Goal: Task Accomplishment & Management: Complete application form

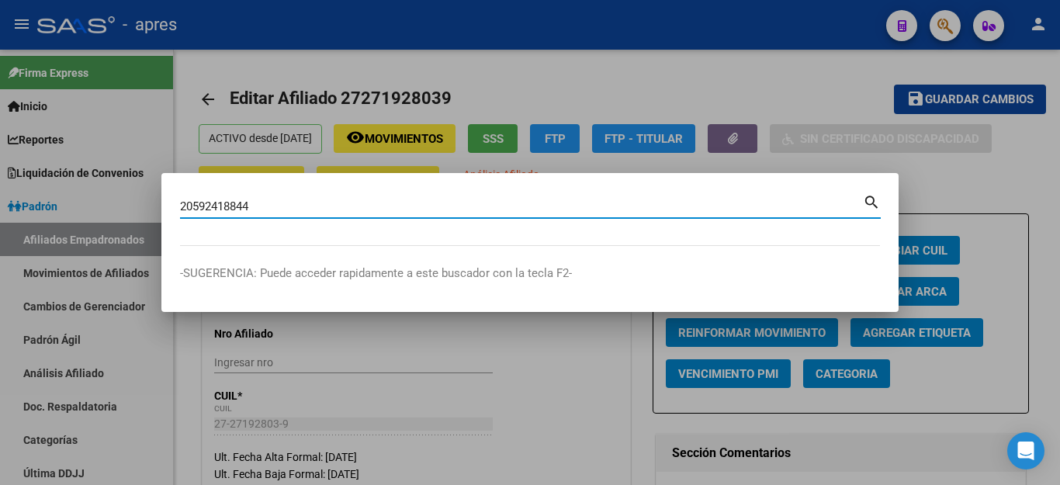
type input "20592418844"
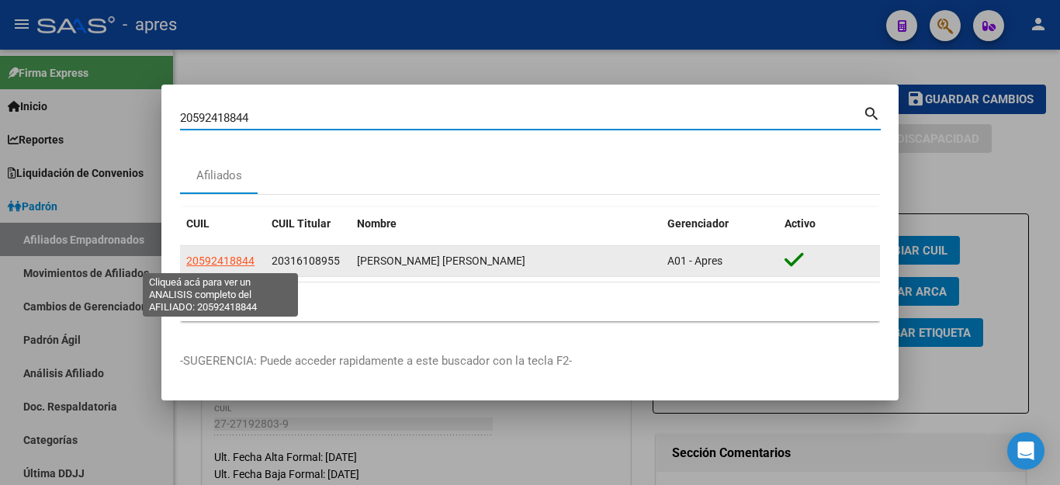
click at [220, 263] on span "20592418844" at bounding box center [220, 261] width 68 height 12
type textarea "20592418844"
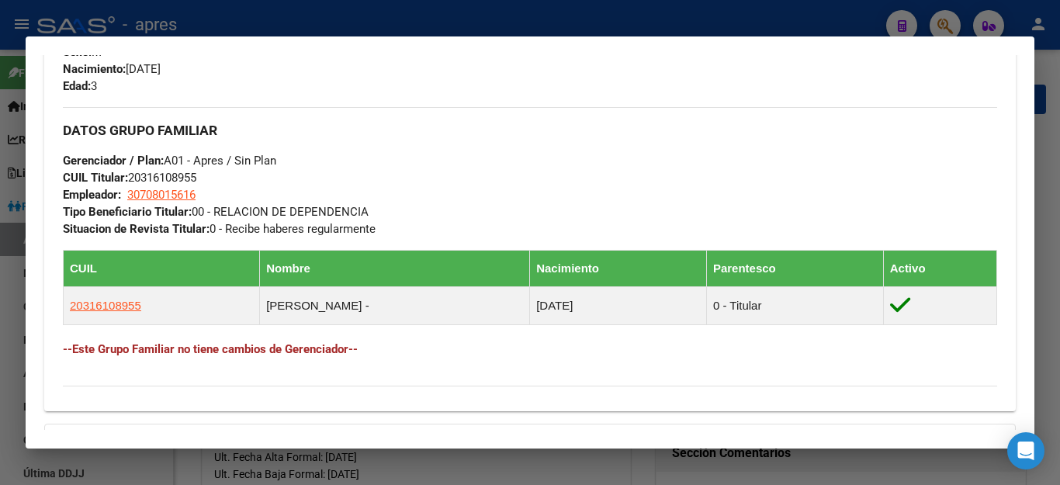
scroll to position [543, 0]
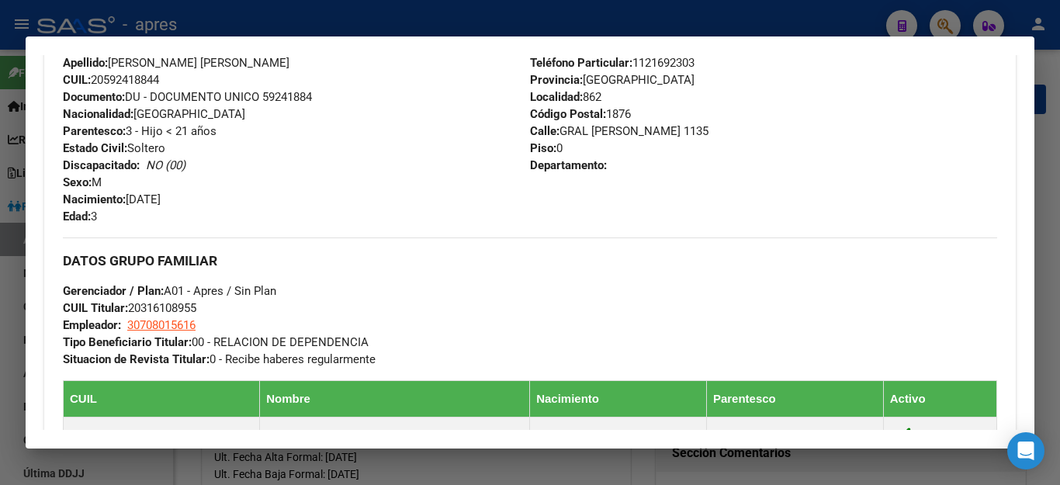
click at [519, 23] on div at bounding box center [530, 242] width 1060 height 485
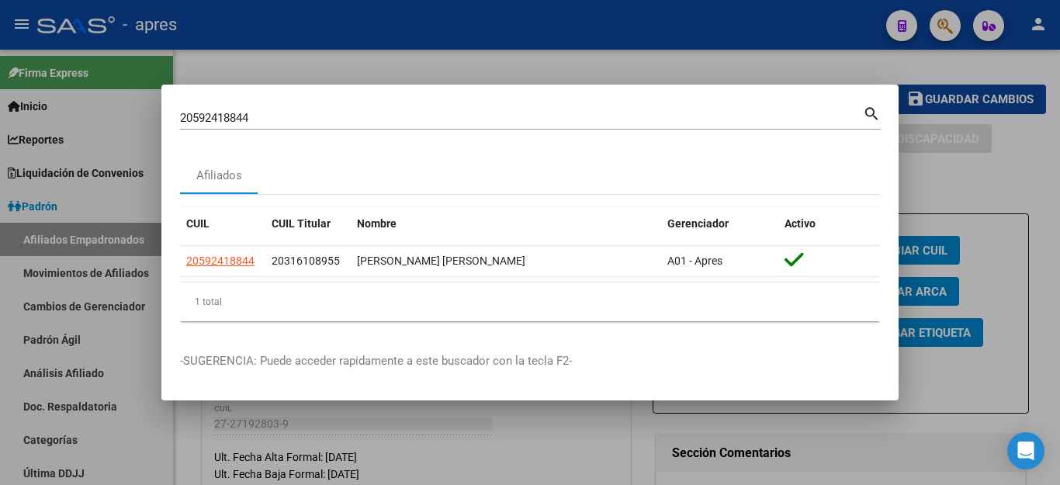
click at [519, 23] on div at bounding box center [530, 242] width 1060 height 485
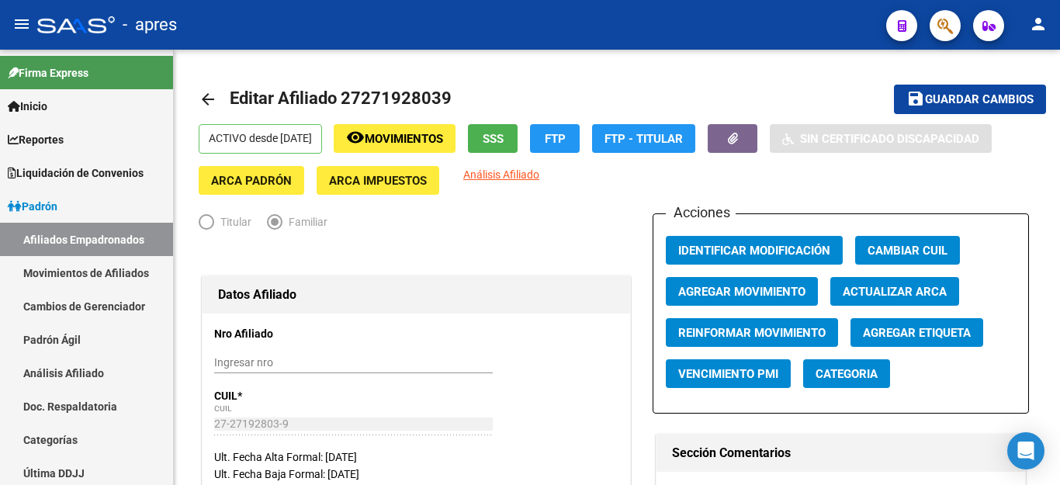
click at [937, 23] on button "button" at bounding box center [945, 25] width 31 height 31
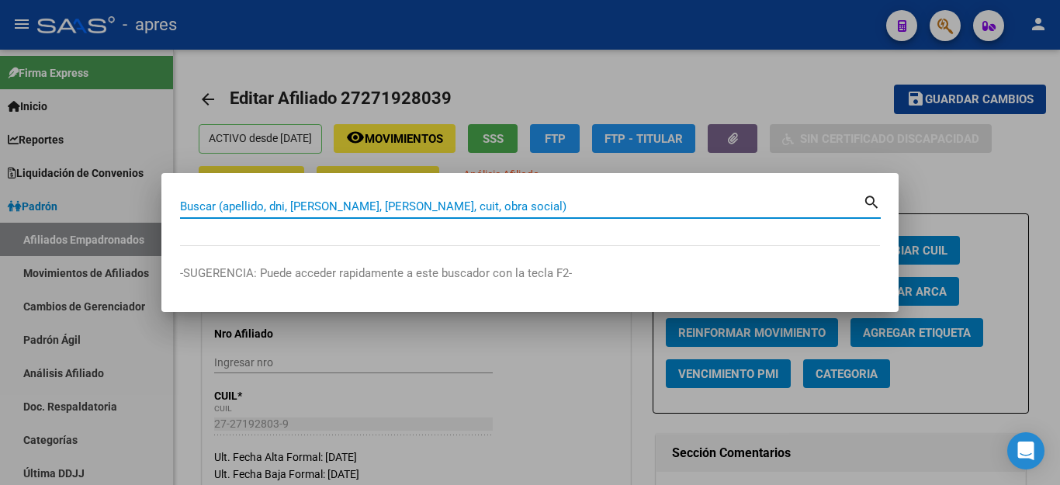
paste input "35298091"
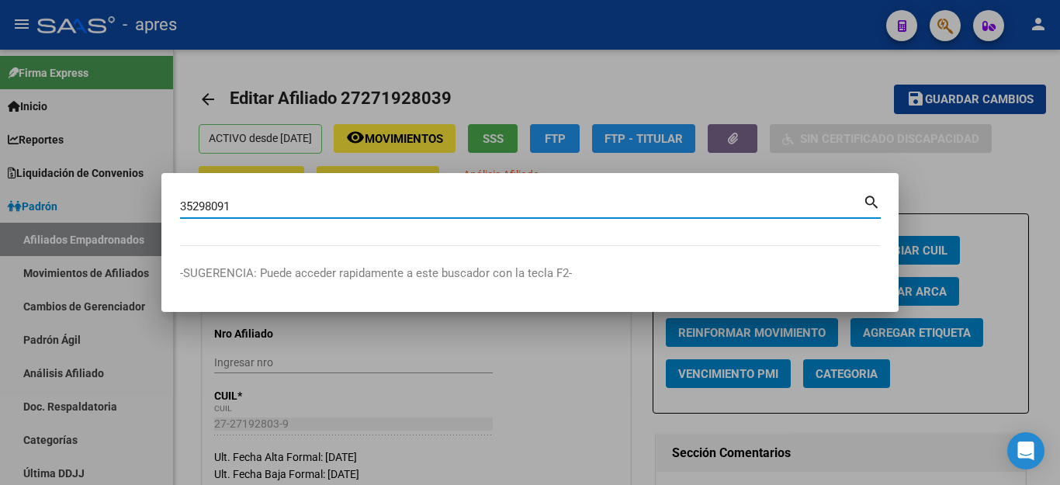
type input "35298091"
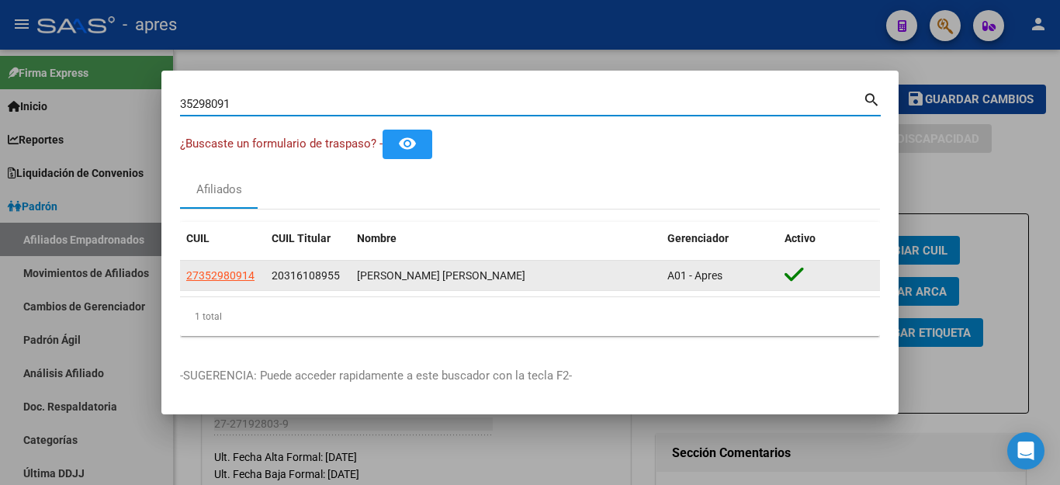
click at [235, 272] on span "27352980914" at bounding box center [220, 275] width 68 height 12
type textarea "27352980914"
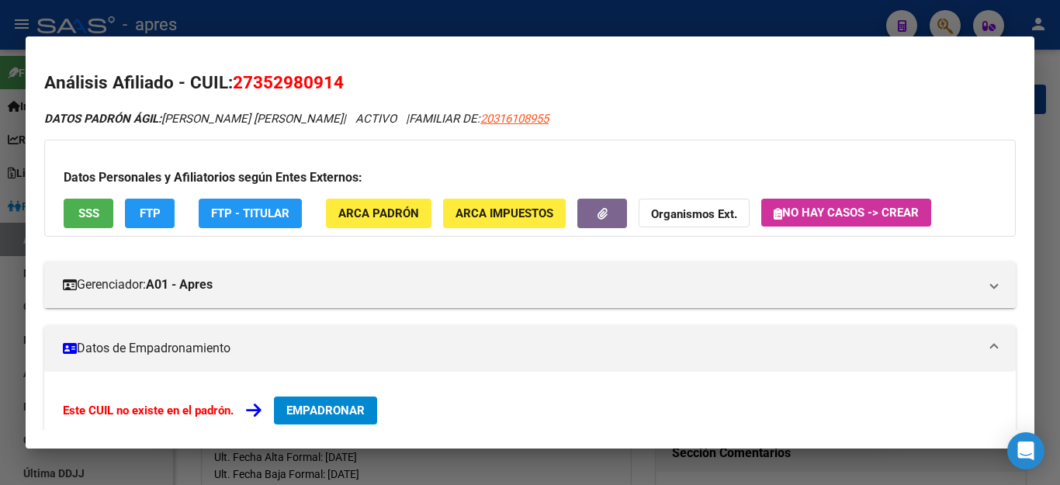
click at [345, 407] on span "EMPADRONAR" at bounding box center [325, 411] width 78 height 14
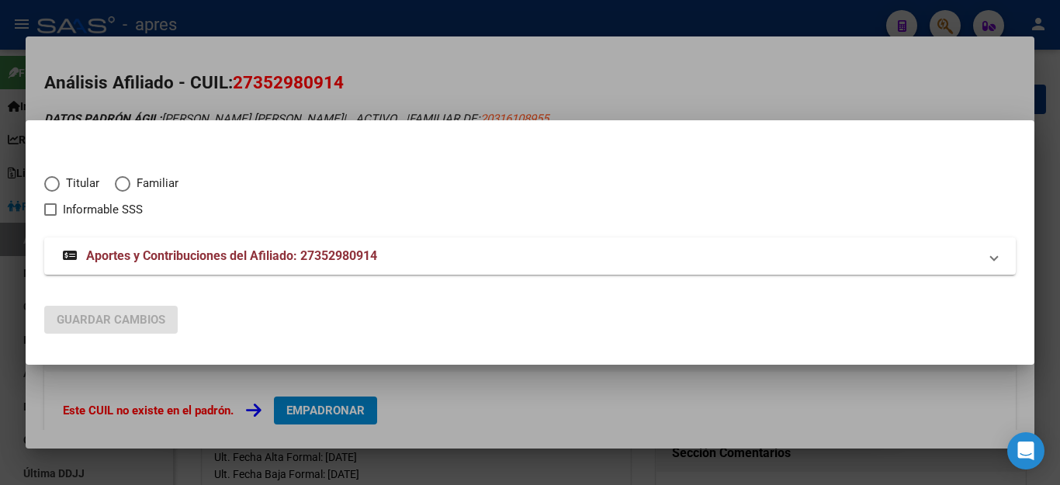
click at [122, 186] on span "Elija una opción" at bounding box center [123, 184] width 16 height 16
click at [122, 186] on input "Familiar" at bounding box center [123, 184] width 16 height 16
radio input "true"
checkbox input "true"
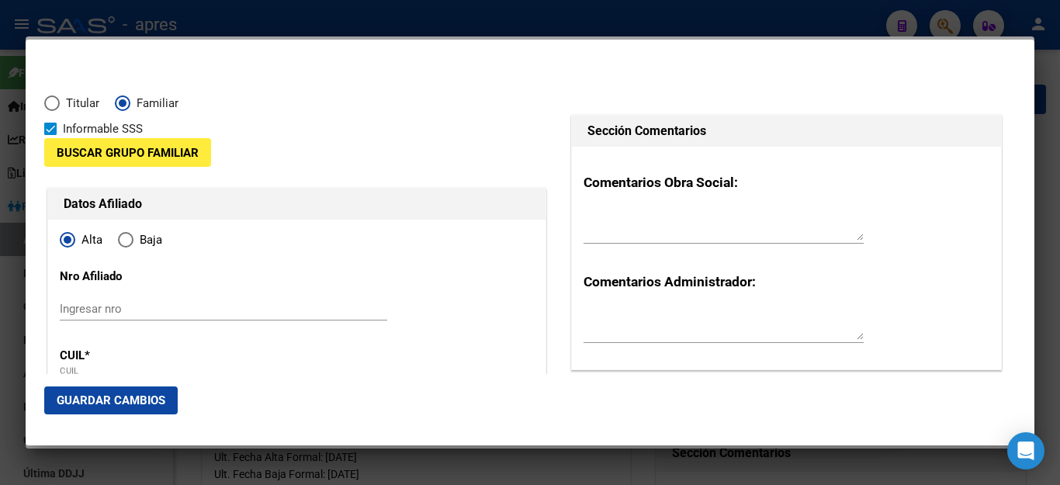
radio input "true"
type input "27-35298091-4"
click at [130, 154] on span "Buscar Grupo Familiar" at bounding box center [128, 153] width 142 height 14
type input "35298091"
type input "CARDOZO"
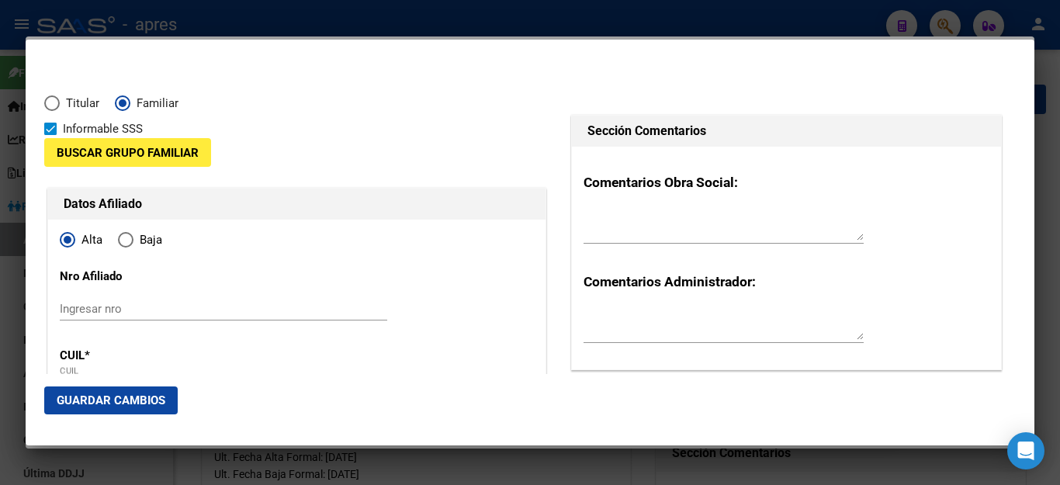
type input "[DATE]"
type input "1876"
type input "GRAL [PERSON_NAME]"
type input "1135"
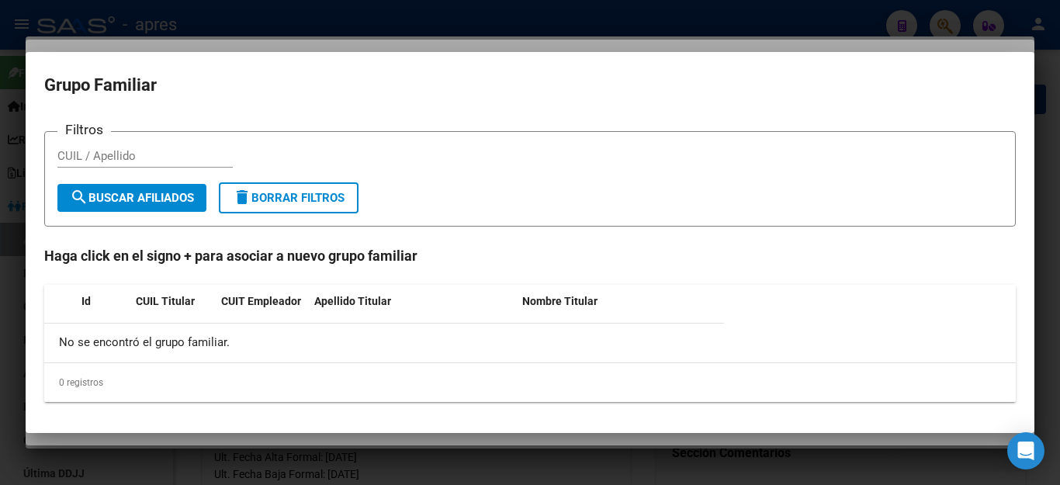
type input "[PERSON_NAME]"
type input "1"
type input "BERNAL OESTE"
paste input "20316108955"
type input "20316108955"
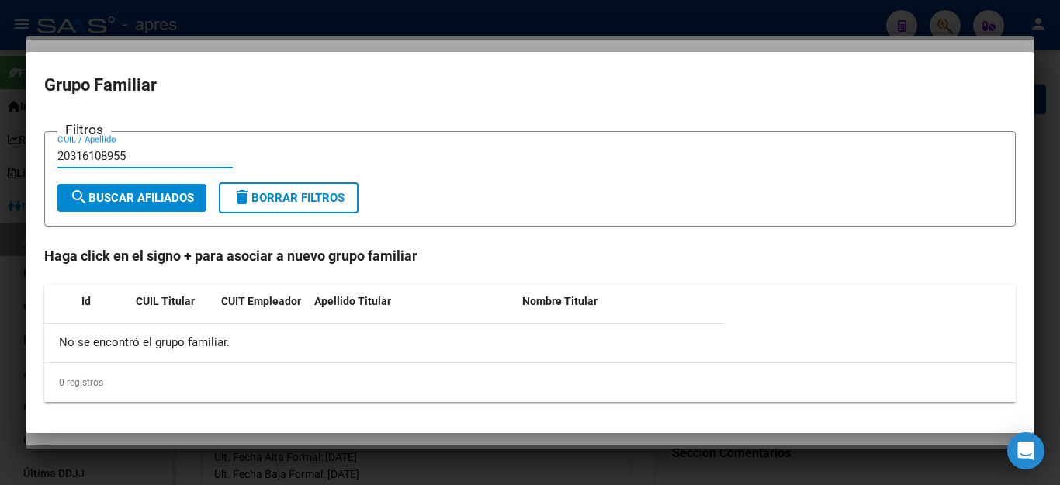
click at [166, 197] on span "search Buscar Afiliados" at bounding box center [132, 198] width 124 height 14
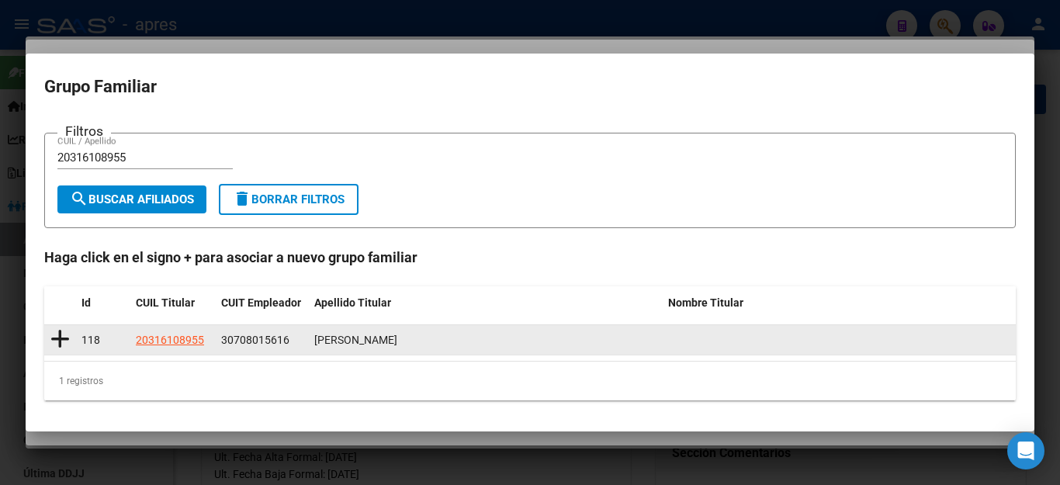
click at [63, 336] on icon at bounding box center [59, 339] width 19 height 22
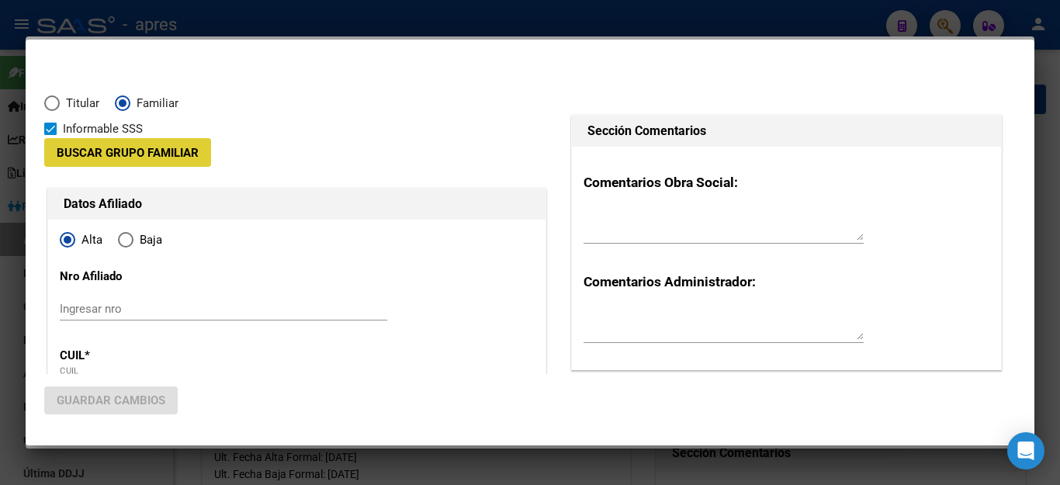
type input "30-70801561-6"
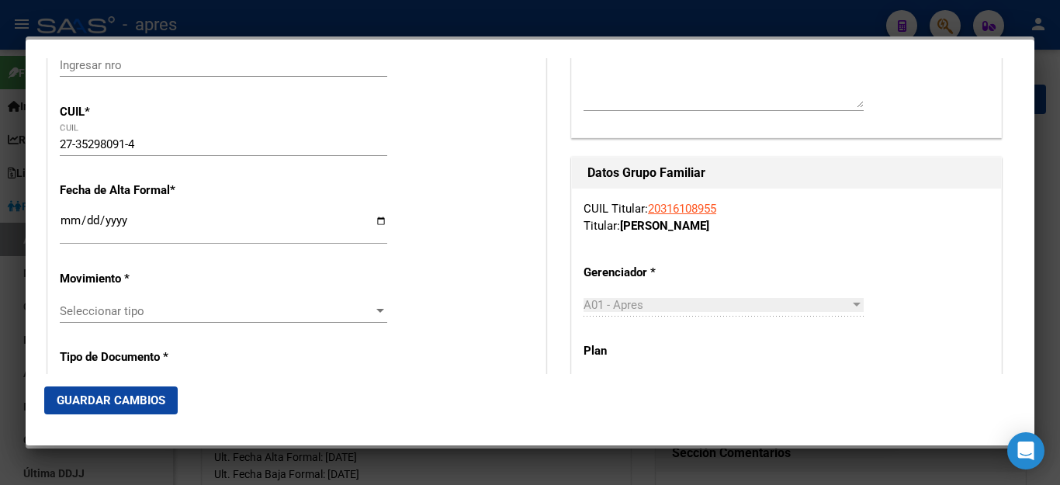
scroll to position [233, 0]
click at [61, 226] on input "Ingresar fecha" at bounding box center [223, 225] width 327 height 25
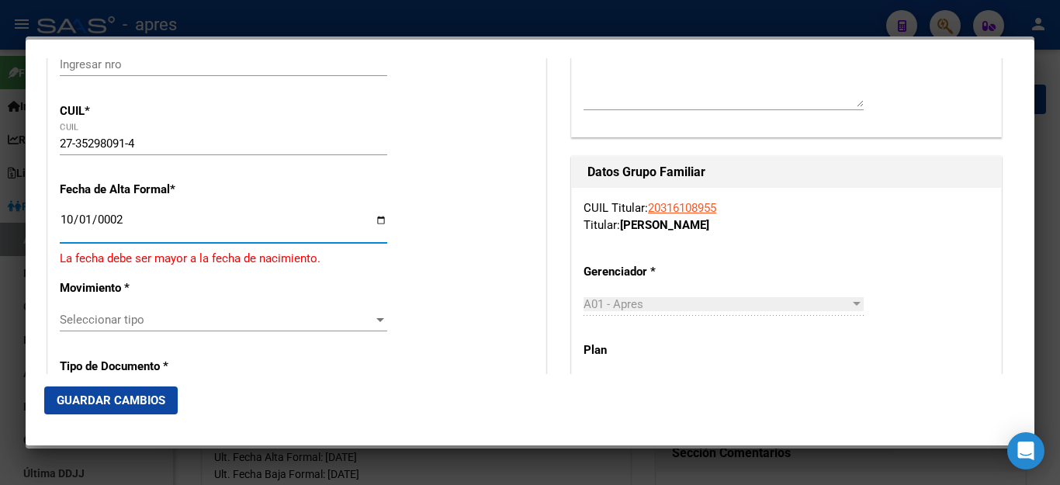
scroll to position [270, 0]
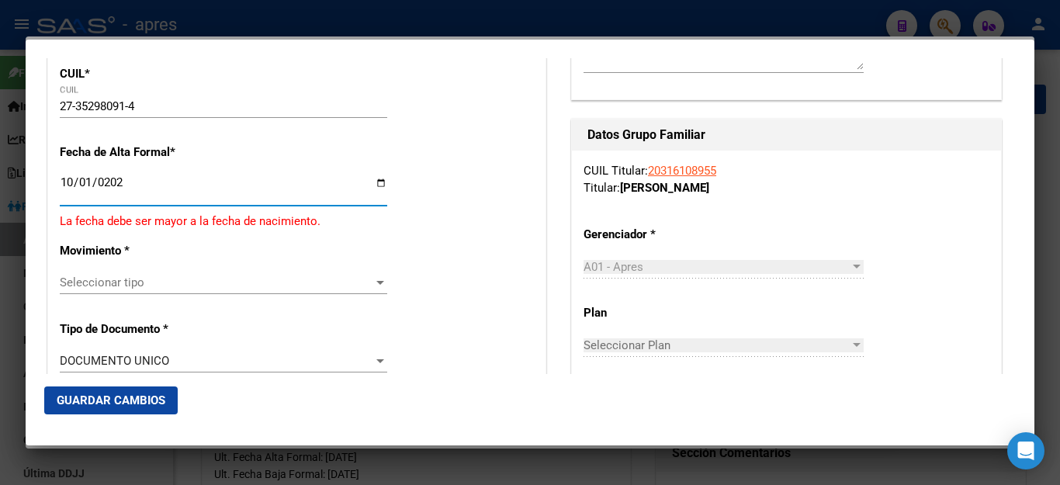
type input "[DATE]"
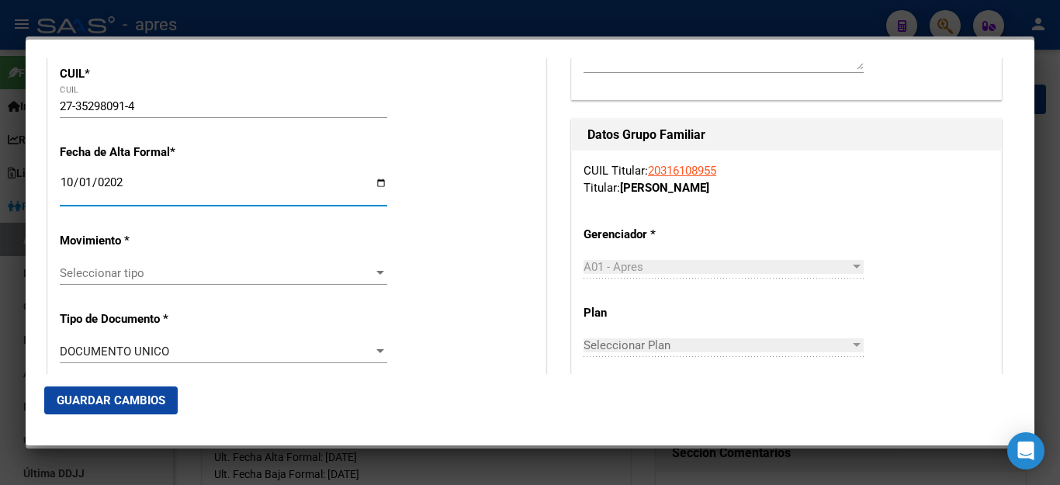
click at [127, 267] on span "Seleccionar tipo" at bounding box center [217, 273] width 314 height 14
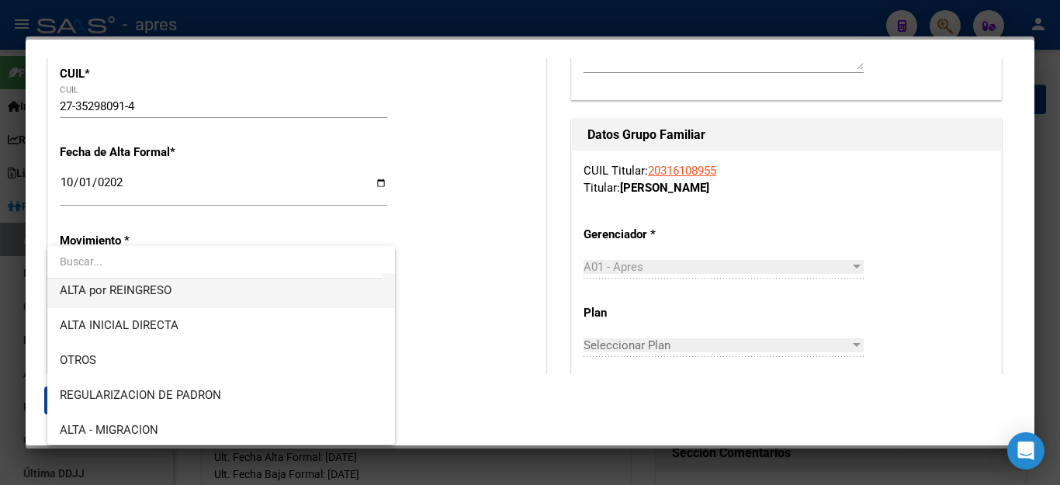
scroll to position [155, 0]
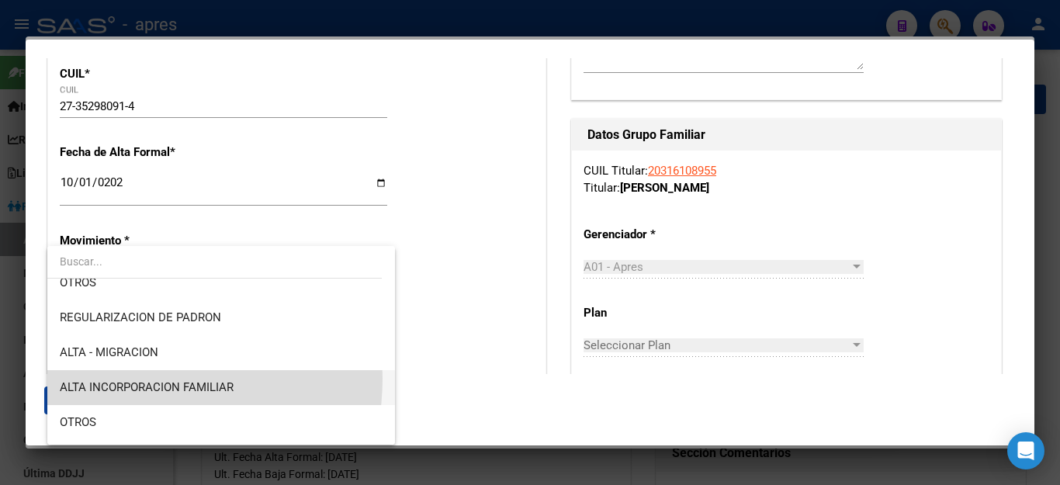
click at [138, 379] on span "ALTA INCORPORACION FAMILIAR" at bounding box center [221, 387] width 323 height 35
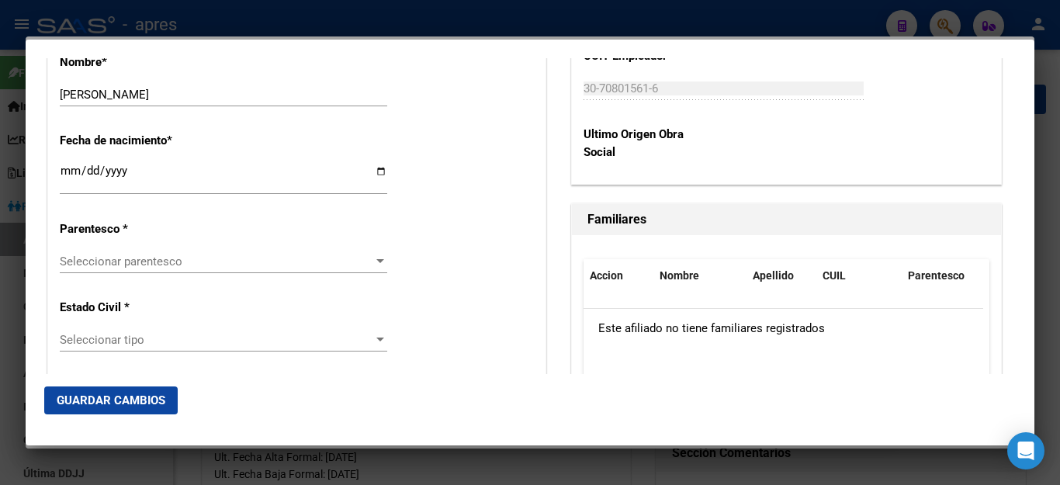
scroll to position [813, 0]
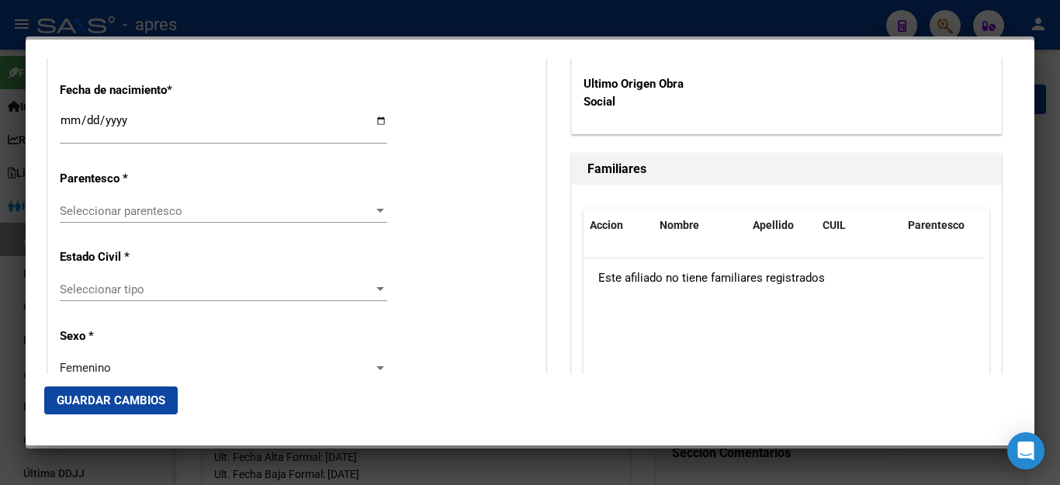
click at [196, 199] on div "Seleccionar parentesco Seleccionar parentesco" at bounding box center [223, 210] width 327 height 23
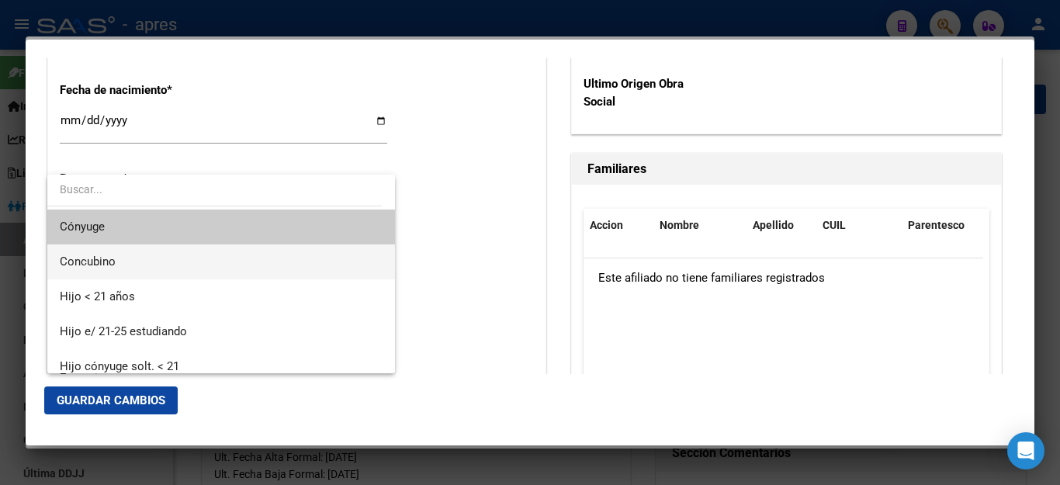
click at [113, 258] on span "Concubino" at bounding box center [88, 262] width 56 height 14
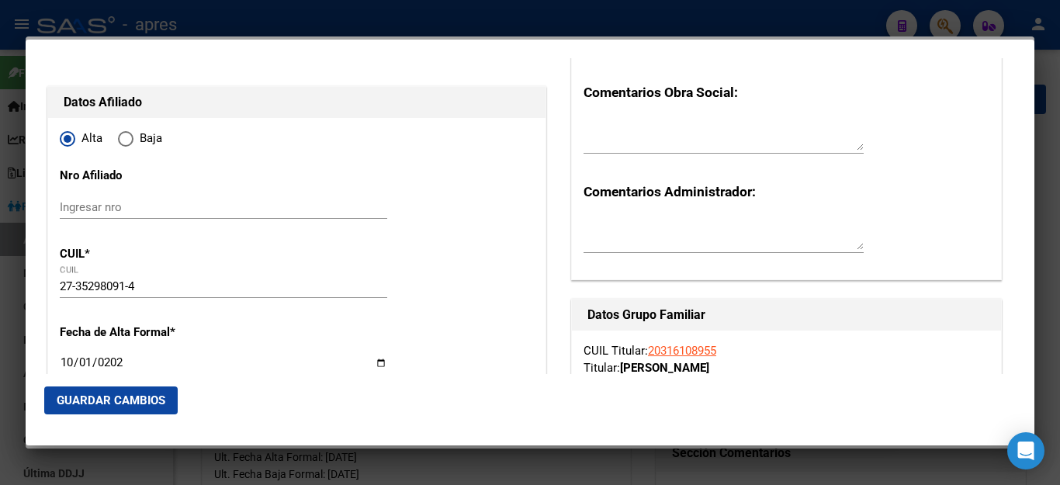
scroll to position [0, 0]
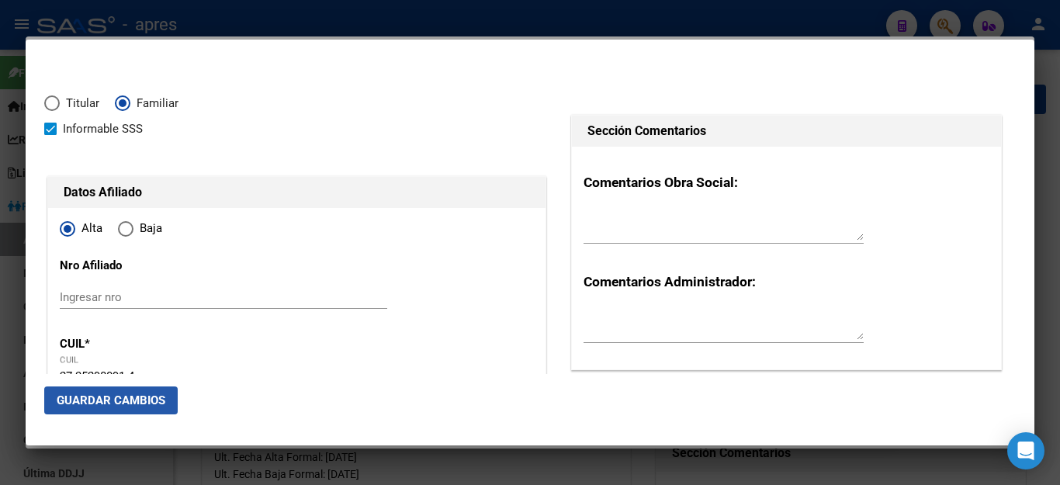
click at [127, 403] on span "Guardar Cambios" at bounding box center [111, 400] width 109 height 14
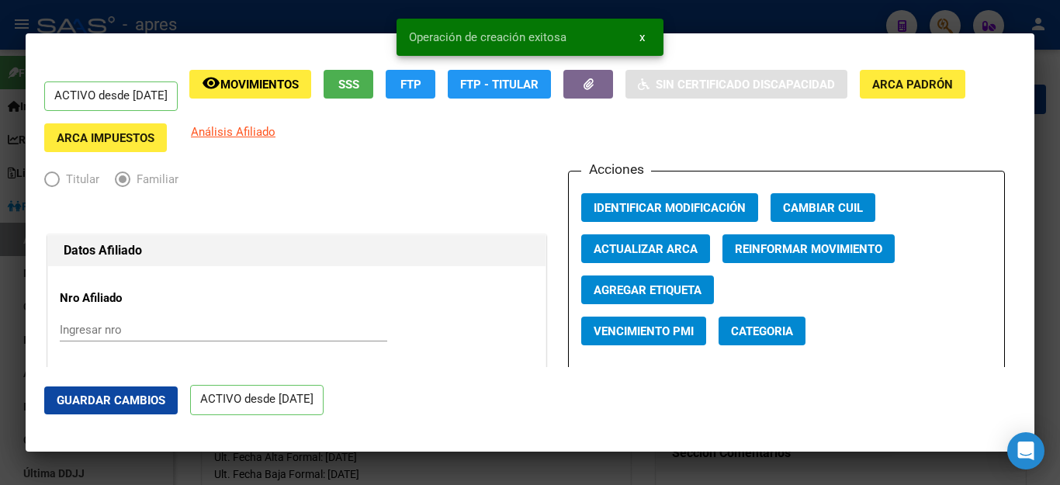
click at [502, 469] on div at bounding box center [530, 242] width 1060 height 485
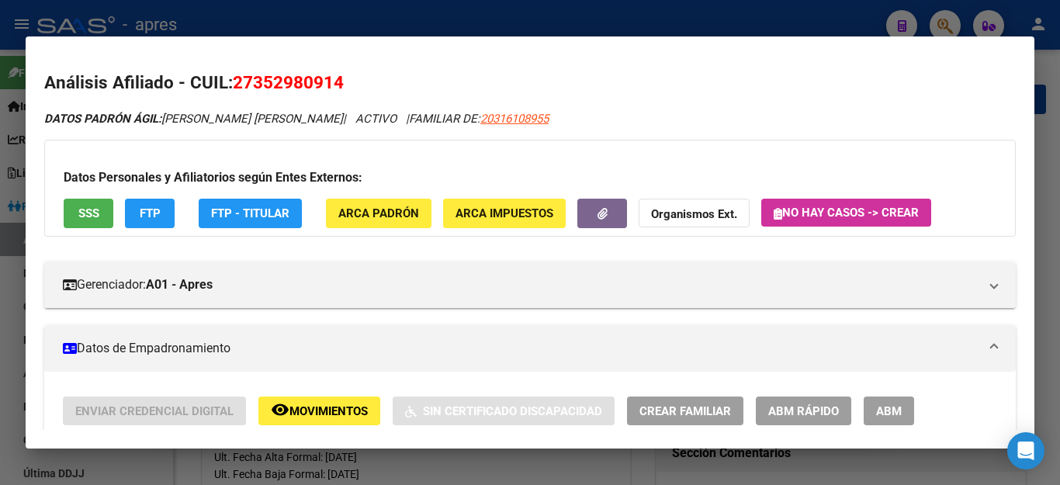
click at [757, 23] on div at bounding box center [530, 242] width 1060 height 485
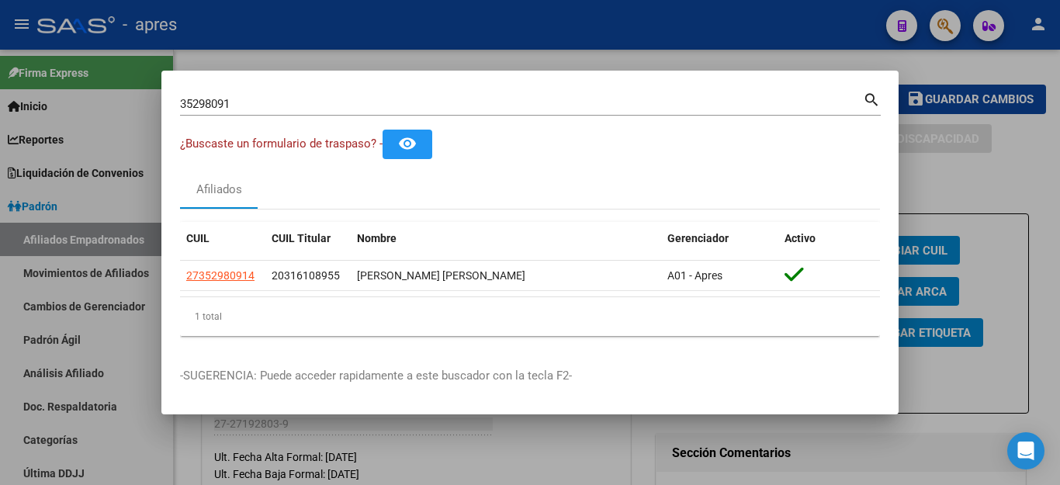
click at [757, 23] on div at bounding box center [530, 242] width 1060 height 485
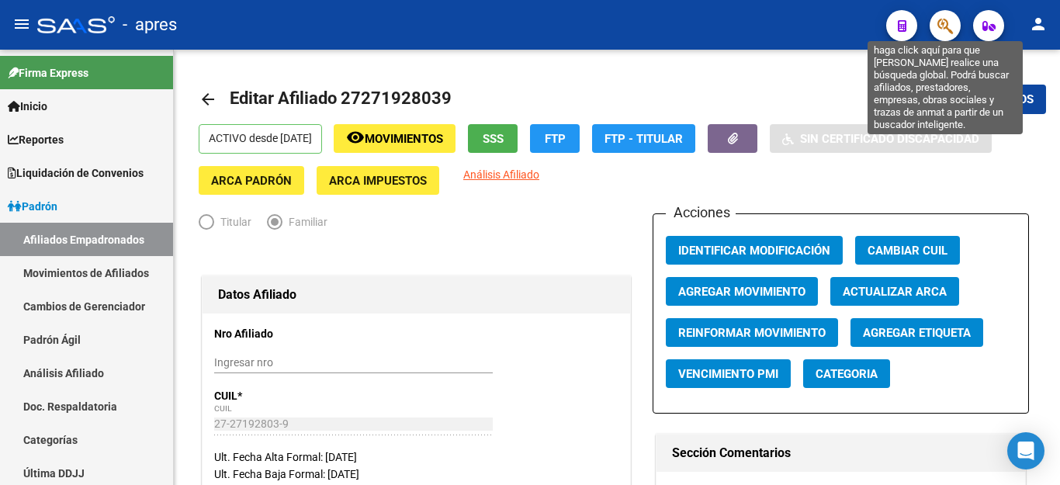
click at [946, 25] on icon "button" at bounding box center [945, 26] width 16 height 18
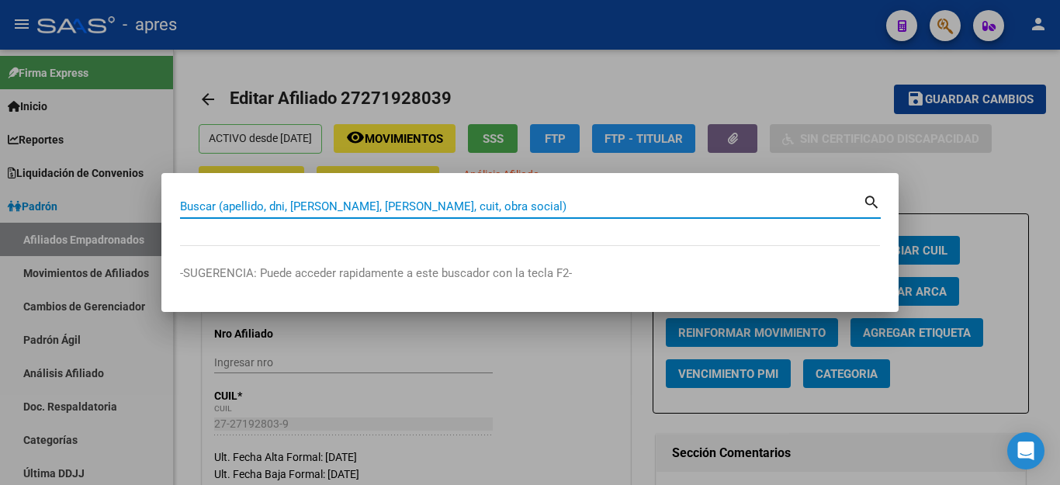
paste input "20316108955"
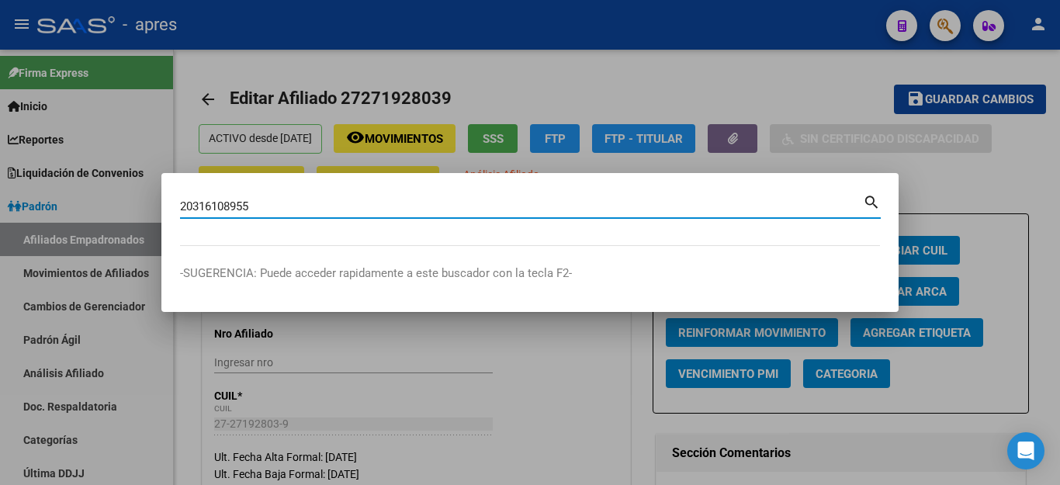
type input "20316108955"
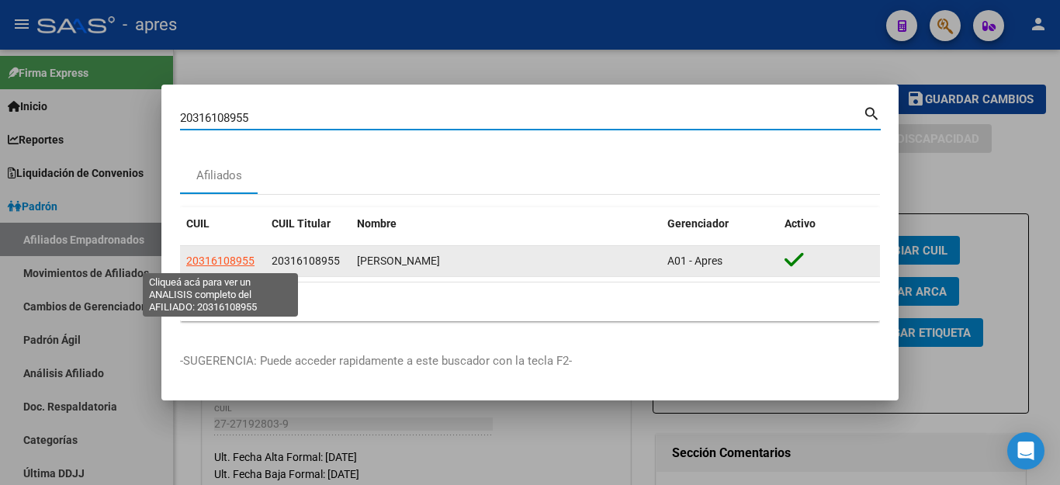
click at [241, 263] on span "20316108955" at bounding box center [220, 261] width 68 height 12
type textarea "20316108955"
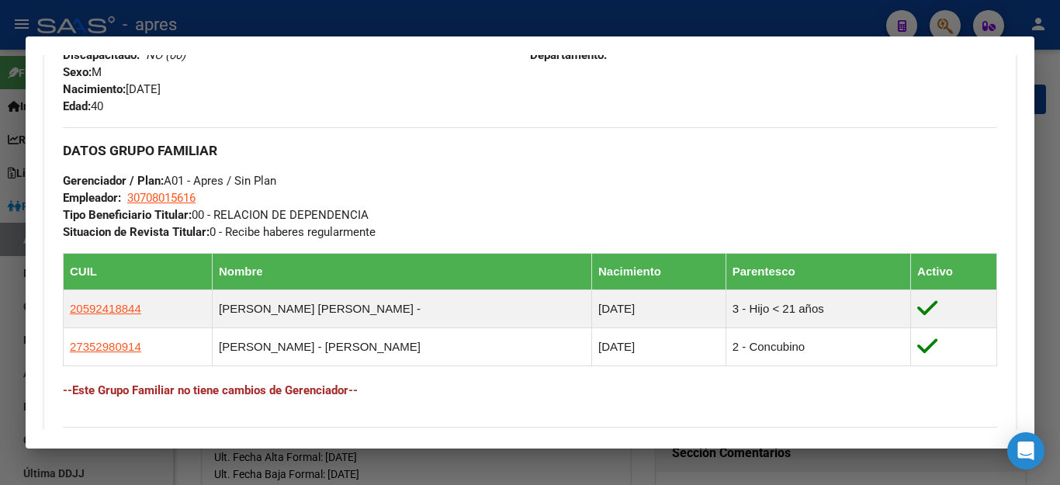
scroll to position [698, 0]
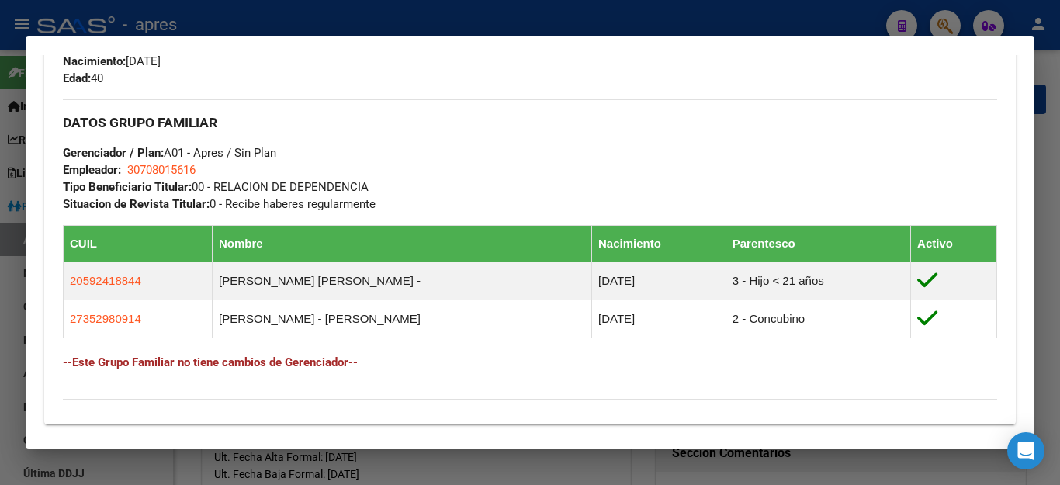
click at [547, 464] on div at bounding box center [530, 242] width 1060 height 485
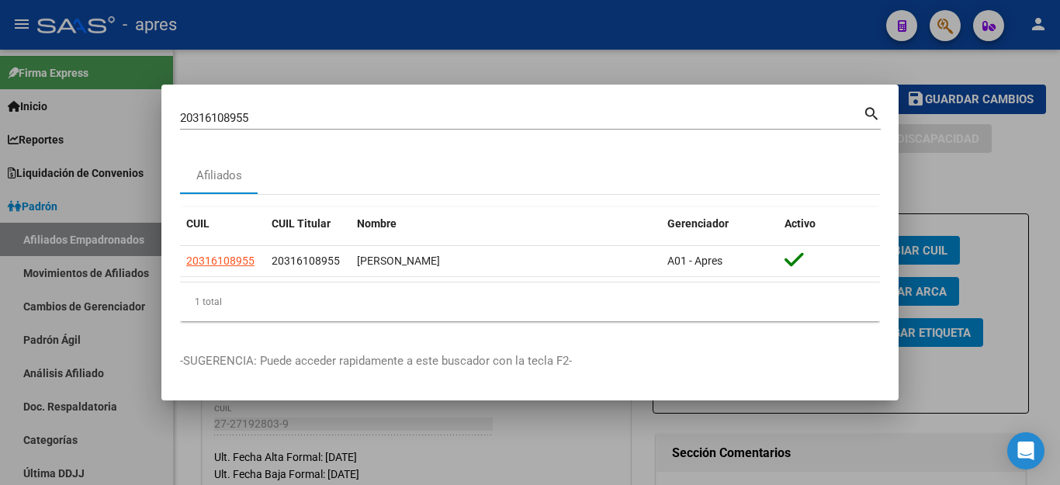
click at [721, 47] on div at bounding box center [530, 242] width 1060 height 485
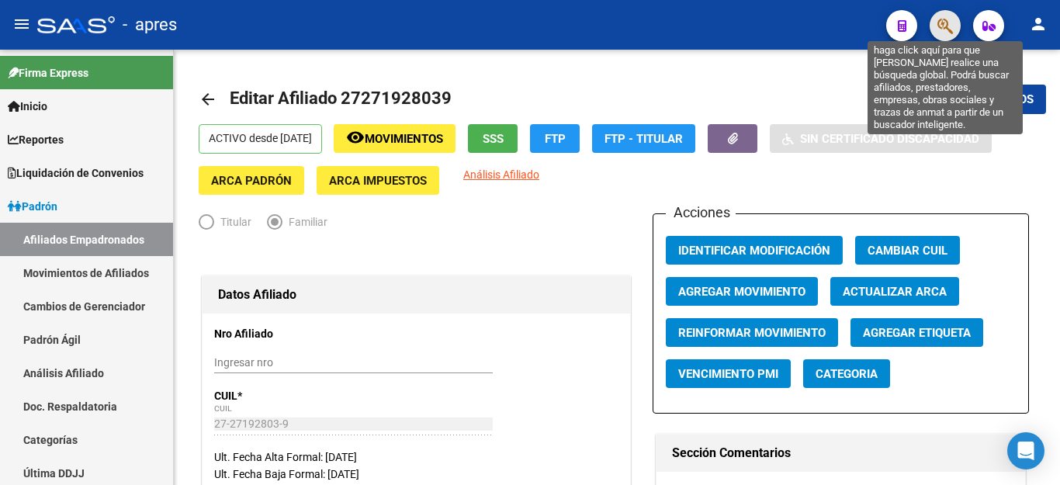
click at [944, 25] on icon "button" at bounding box center [945, 26] width 16 height 18
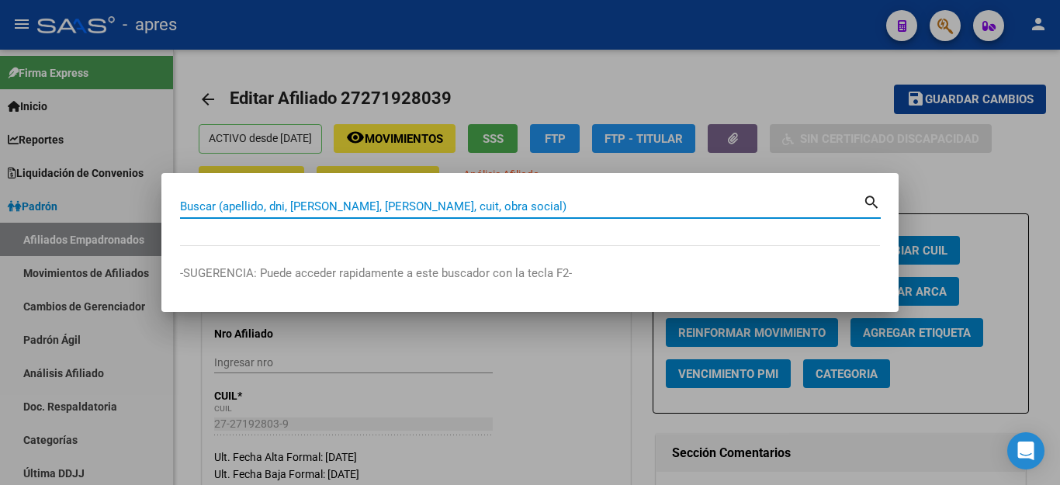
paste input "20592418844"
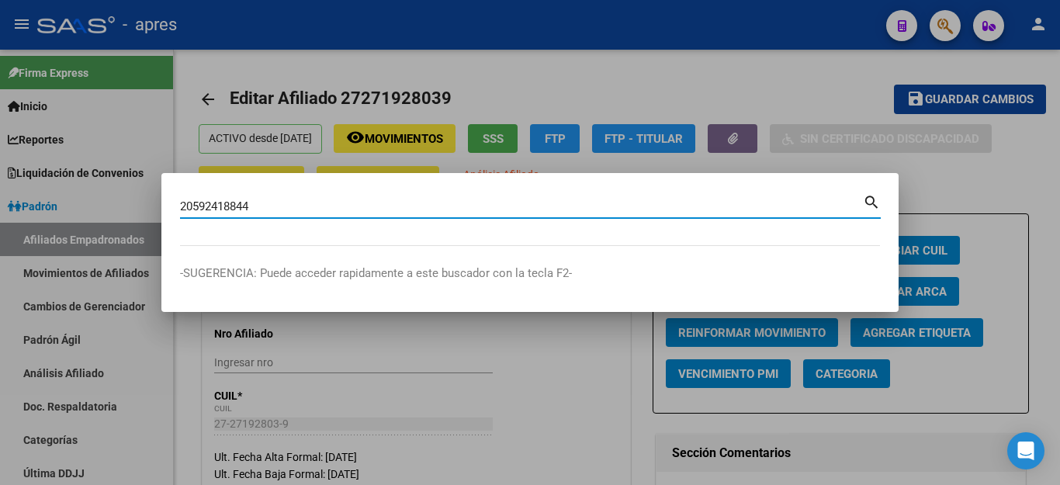
type input "20592418844"
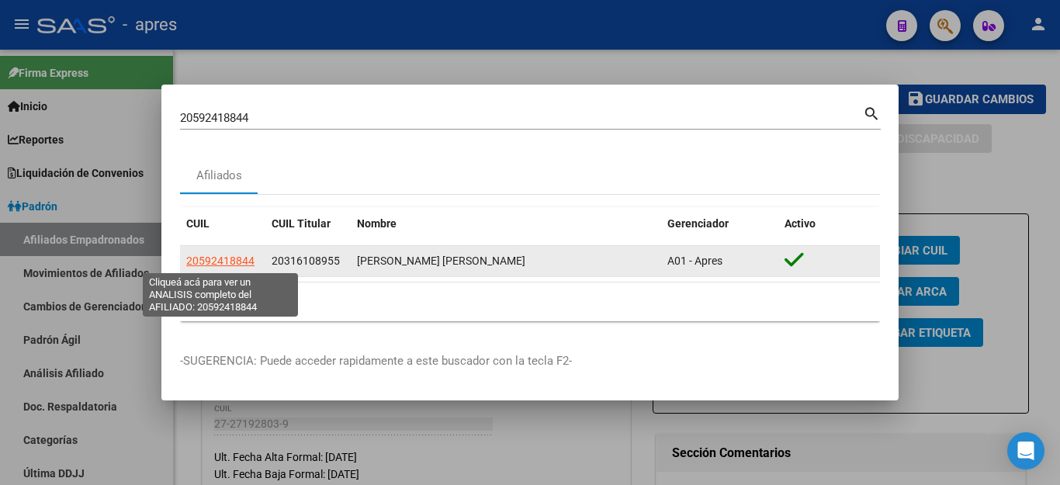
click at [241, 261] on span "20592418844" at bounding box center [220, 261] width 68 height 12
type textarea "20592418844"
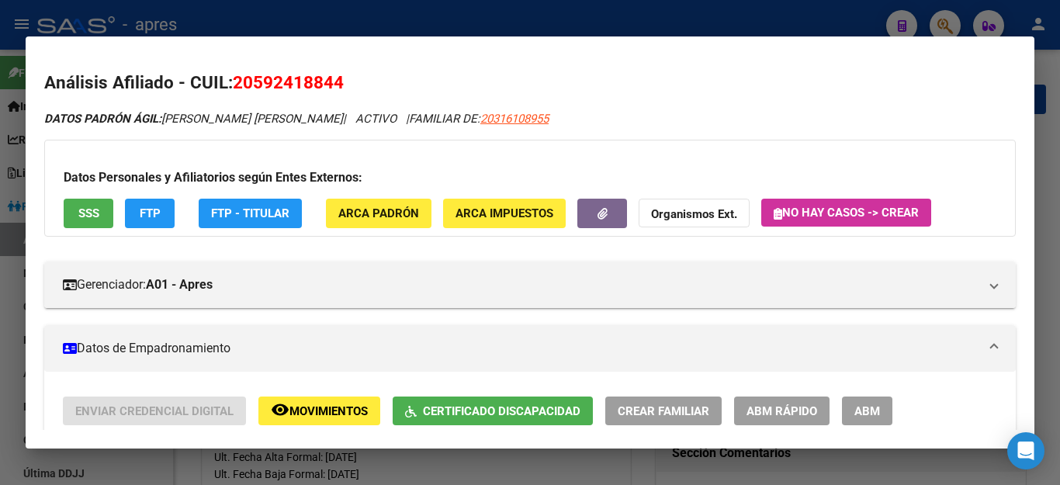
scroll to position [233, 0]
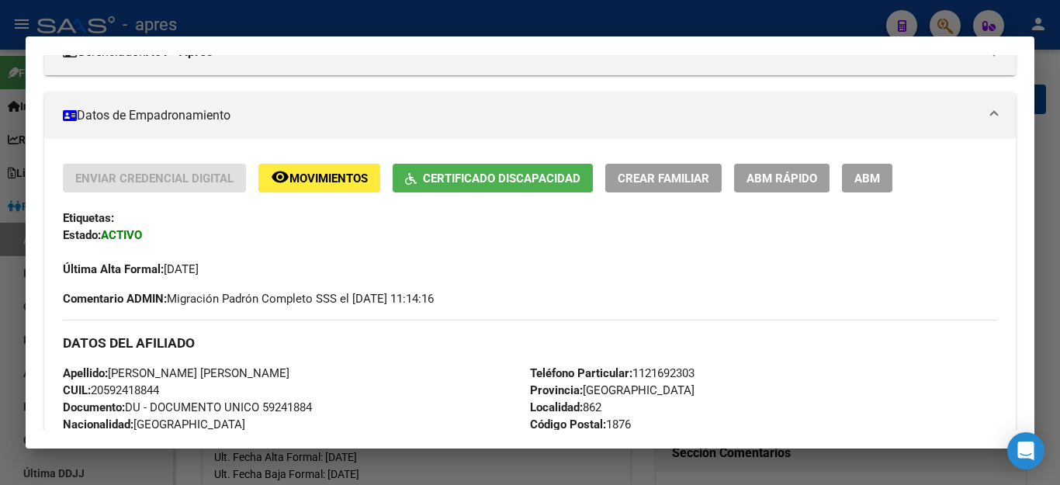
click at [861, 173] on span "ABM" at bounding box center [867, 179] width 26 height 14
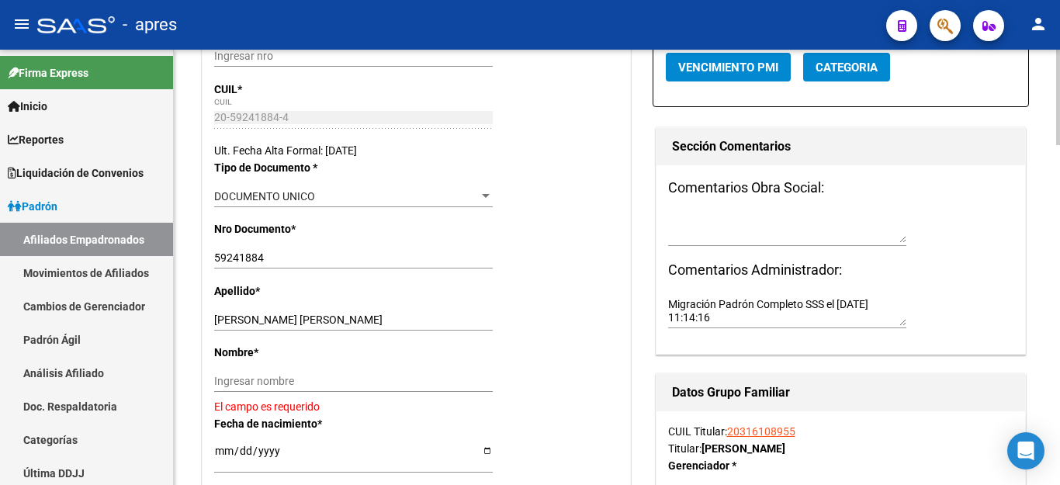
scroll to position [310, 0]
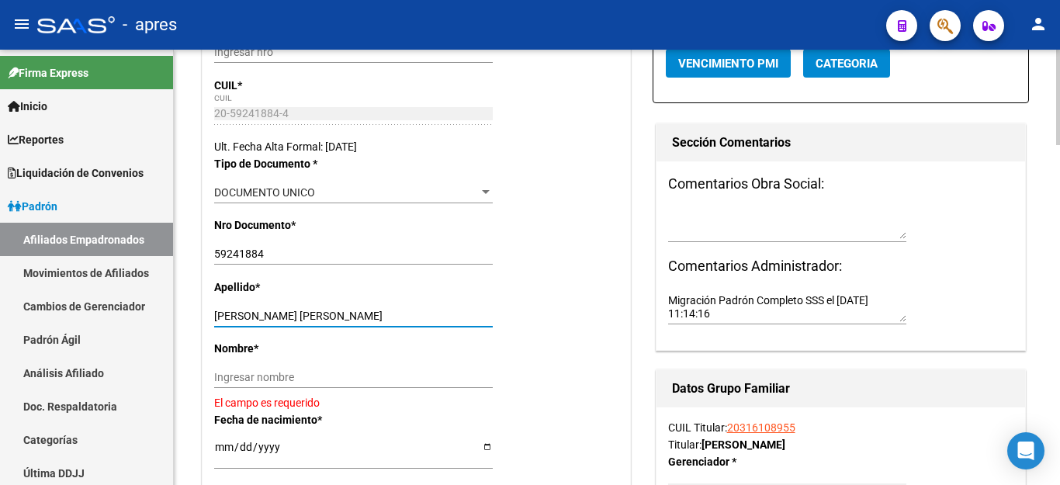
drag, startPoint x: 257, startPoint y: 319, endPoint x: 534, endPoint y: 317, distance: 277.1
click at [534, 317] on div "Apellido * [PERSON_NAME] [PERSON_NAME] MAN Ingresar apellido" at bounding box center [416, 309] width 404 height 61
type input "[PERSON_NAME]"
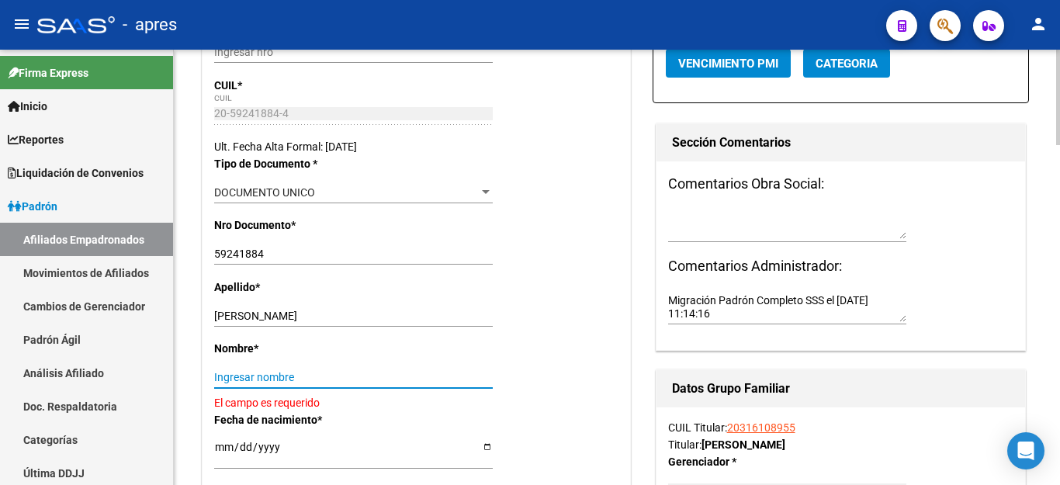
click at [334, 378] on input "Ingresar nombre" at bounding box center [353, 377] width 279 height 13
paste input "[PERSON_NAME]"
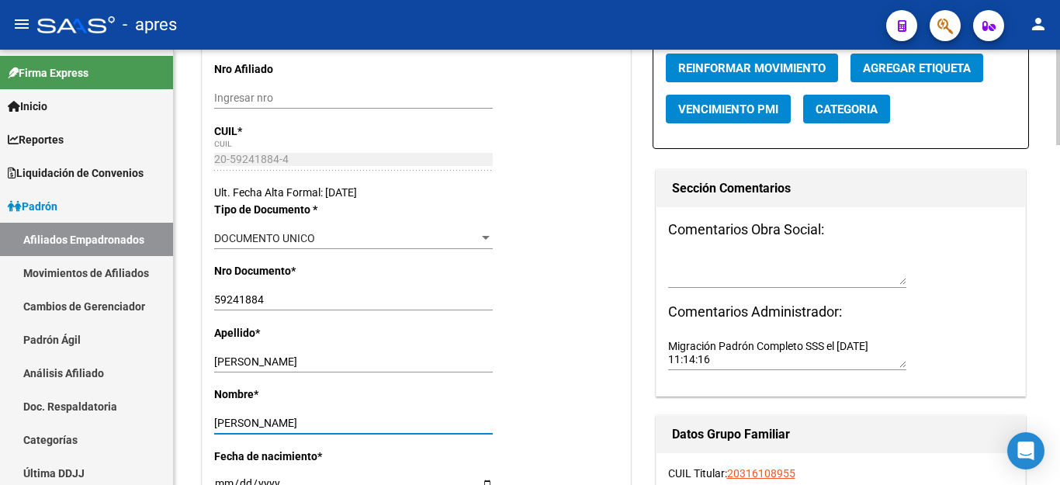
scroll to position [388, 0]
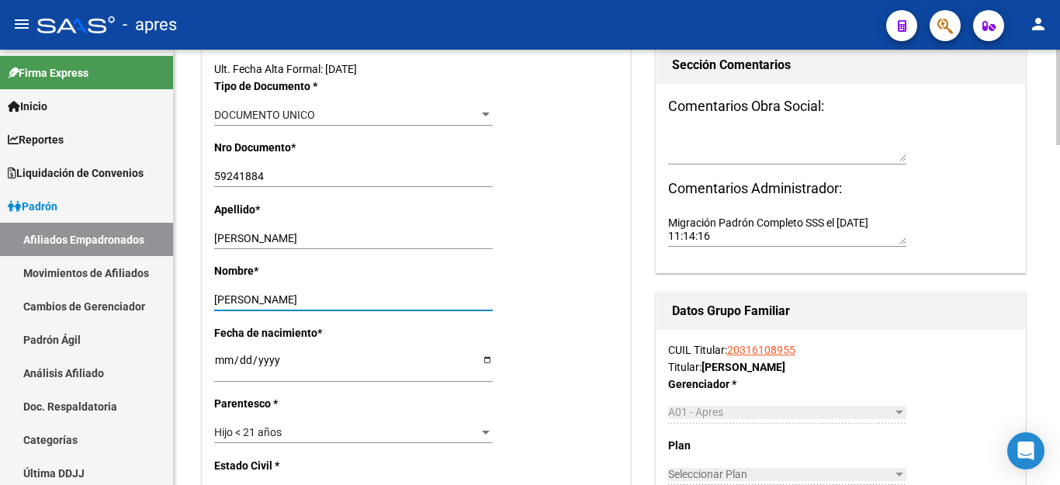
type input "[PERSON_NAME]"
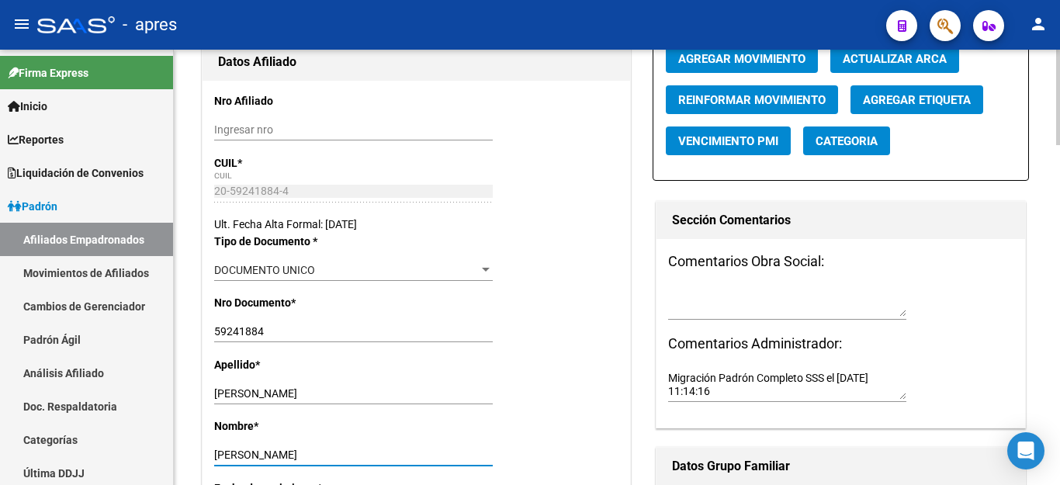
scroll to position [0, 0]
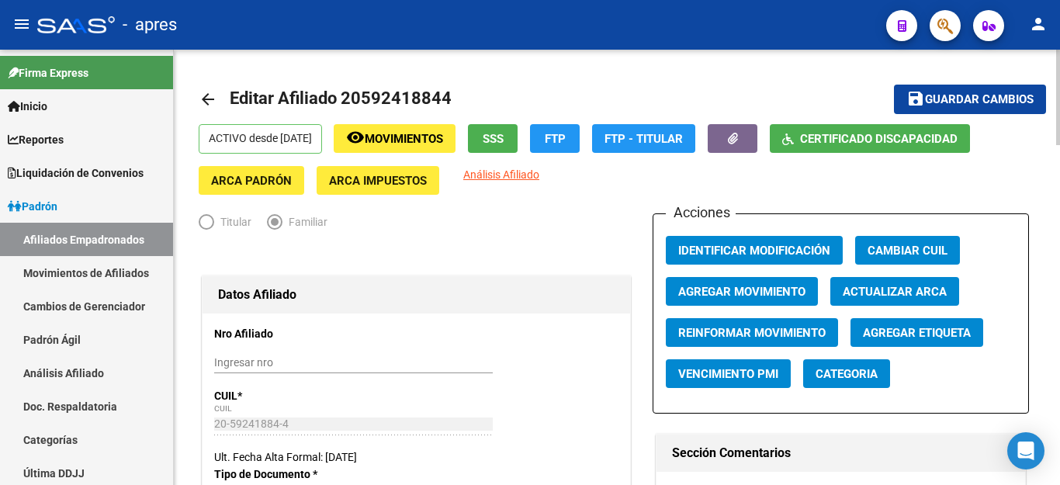
drag, startPoint x: 361, startPoint y: 99, endPoint x: 439, endPoint y: 92, distance: 78.7
click at [439, 92] on span "Editar Afiliado 20592418844" at bounding box center [341, 97] width 222 height 19
copy span "59241884"
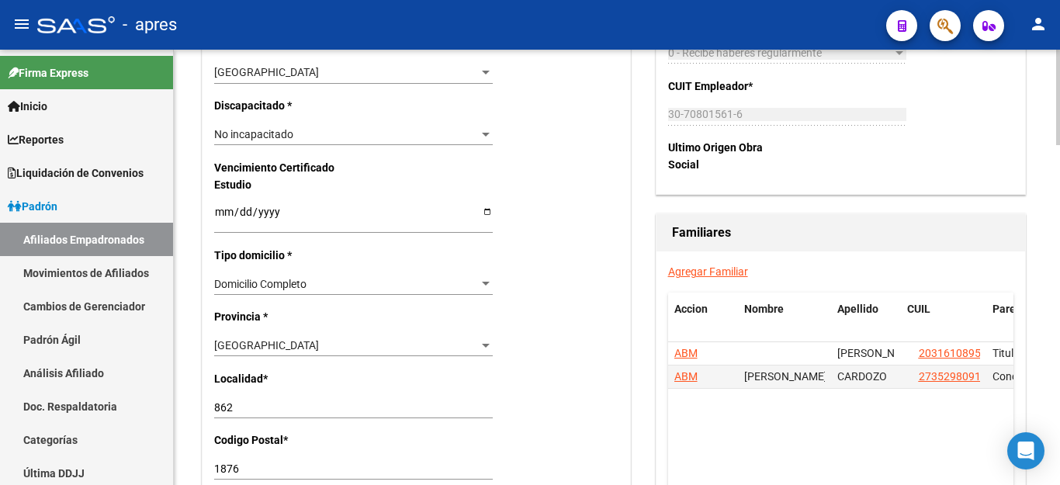
scroll to position [1009, 0]
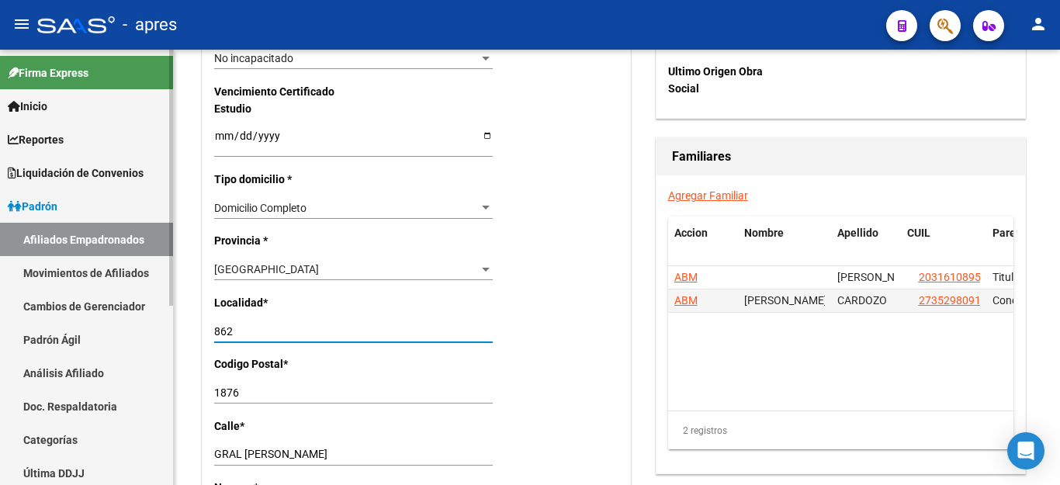
drag, startPoint x: 259, startPoint y: 315, endPoint x: 136, endPoint y: 314, distance: 123.4
click at [137, 315] on mat-sidenav-container "Firma Express Inicio Calendario SSS Instructivos Contacto OS Reportes Ingresos …" at bounding box center [530, 267] width 1060 height 435
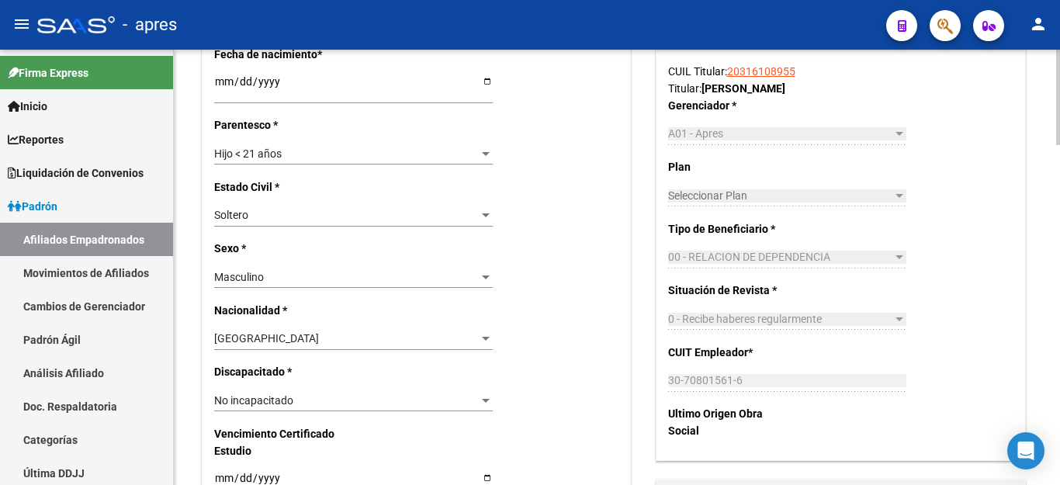
scroll to position [698, 0]
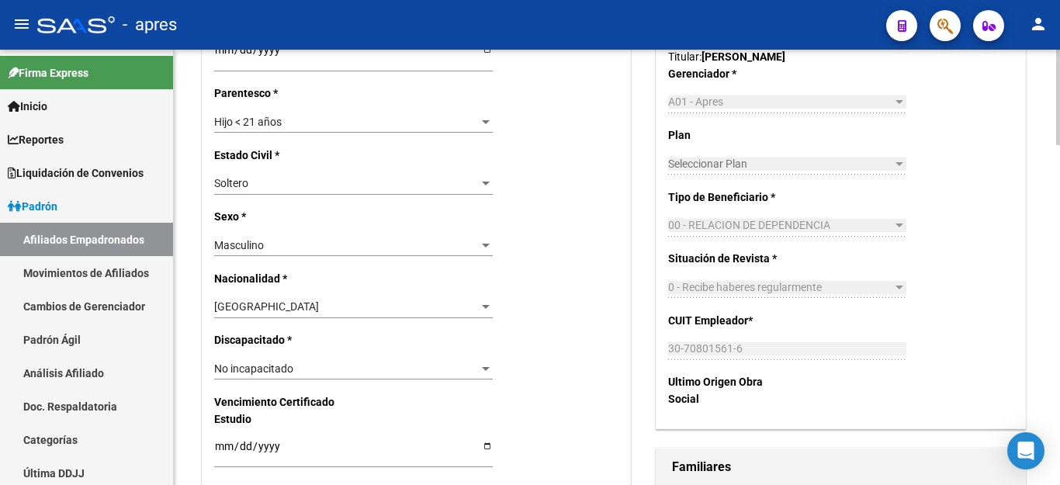
type input "BERNAL"
click at [288, 358] on div "No incapacitado Seleccionar tipo" at bounding box center [353, 369] width 279 height 22
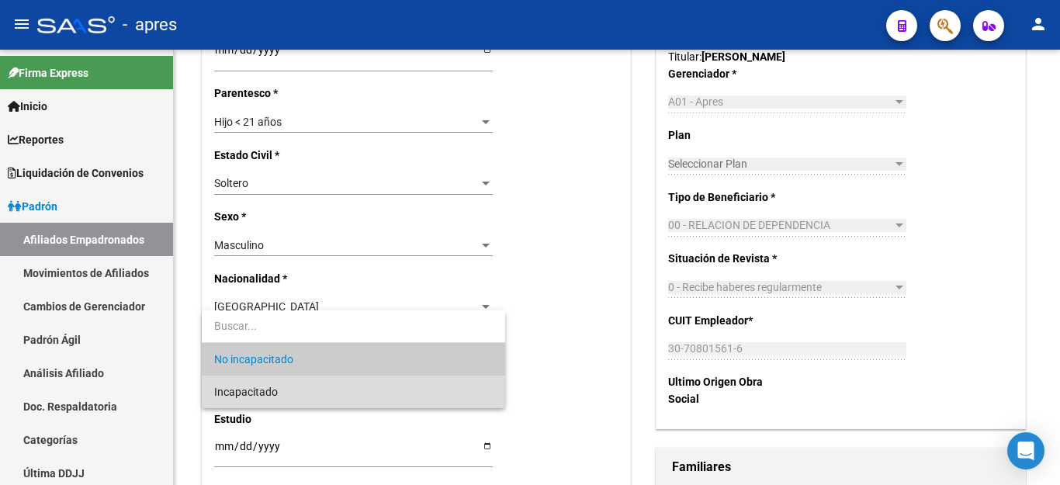
click at [287, 384] on span "Incapacitado" at bounding box center [353, 392] width 279 height 33
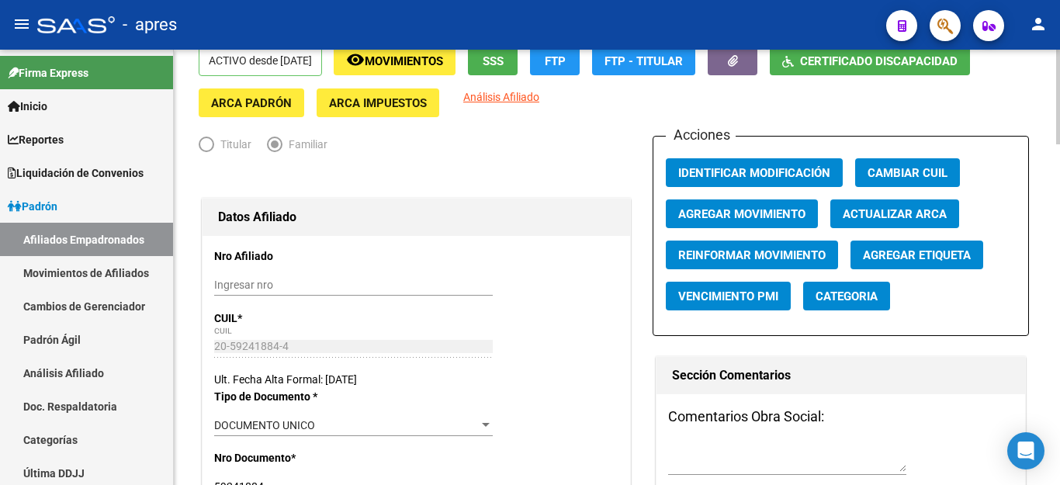
scroll to position [0, 0]
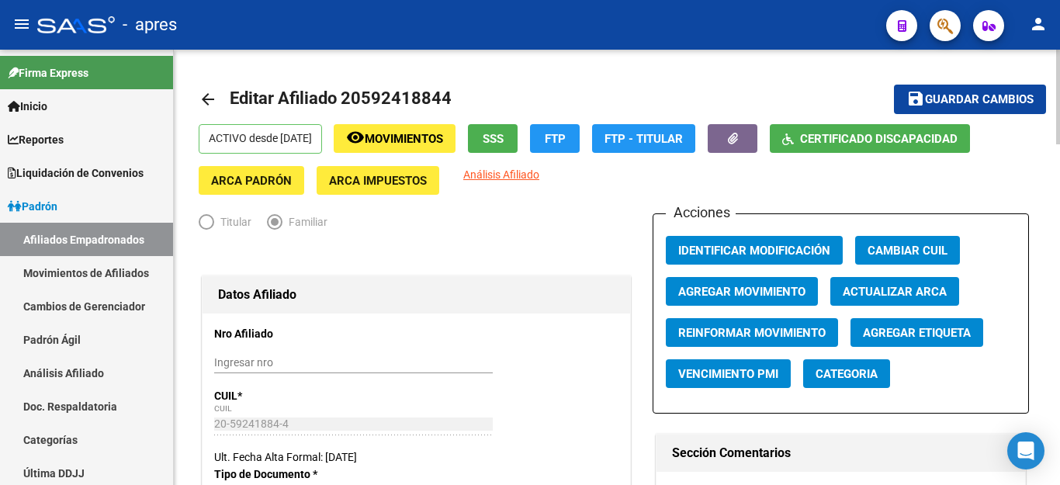
click at [952, 102] on span "Guardar cambios" at bounding box center [979, 100] width 109 height 14
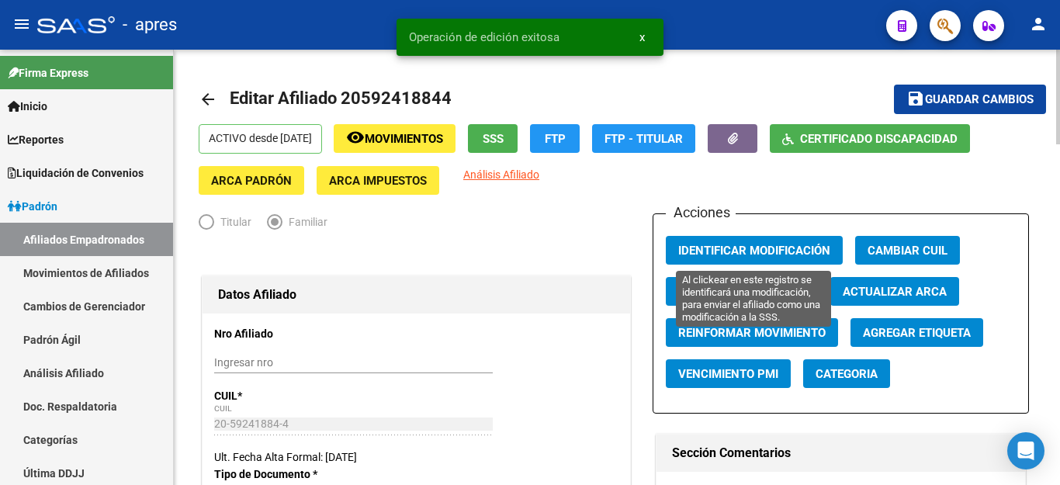
click at [754, 246] on span "Identificar Modificación" at bounding box center [754, 251] width 152 height 14
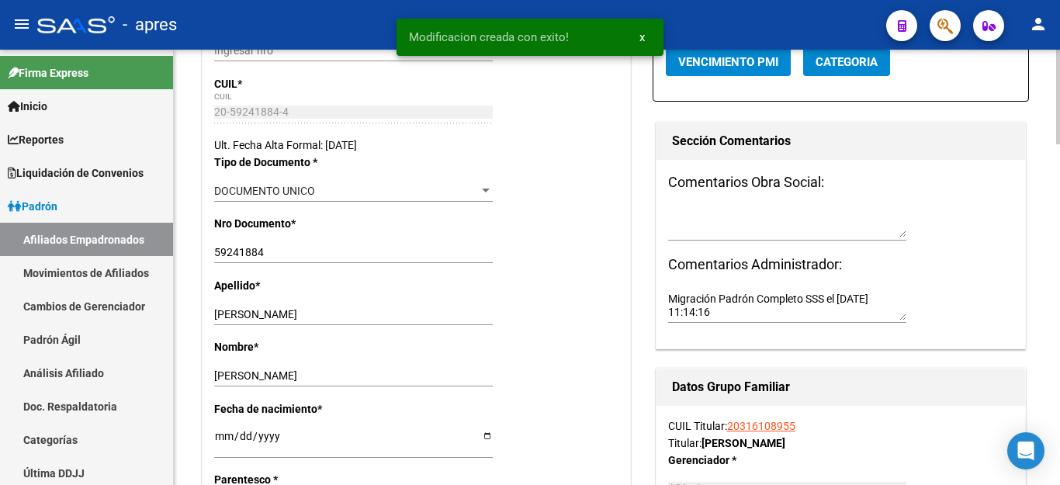
scroll to position [621, 0]
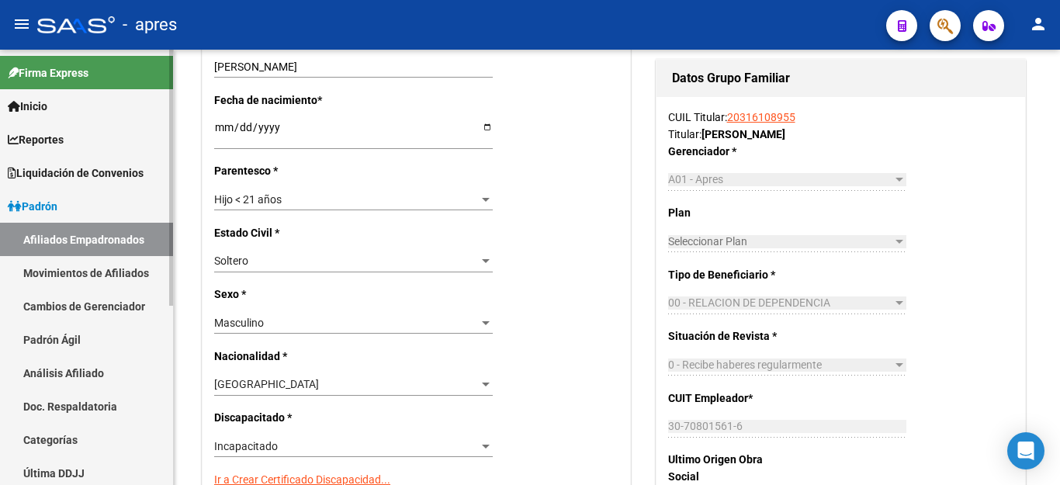
click at [63, 271] on link "Movimientos de Afiliados" at bounding box center [86, 272] width 173 height 33
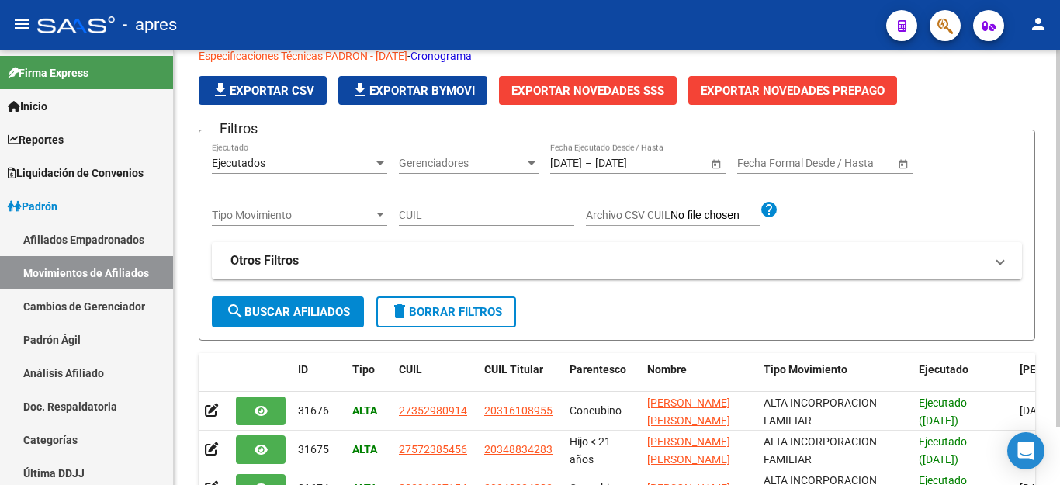
scroll to position [469, 0]
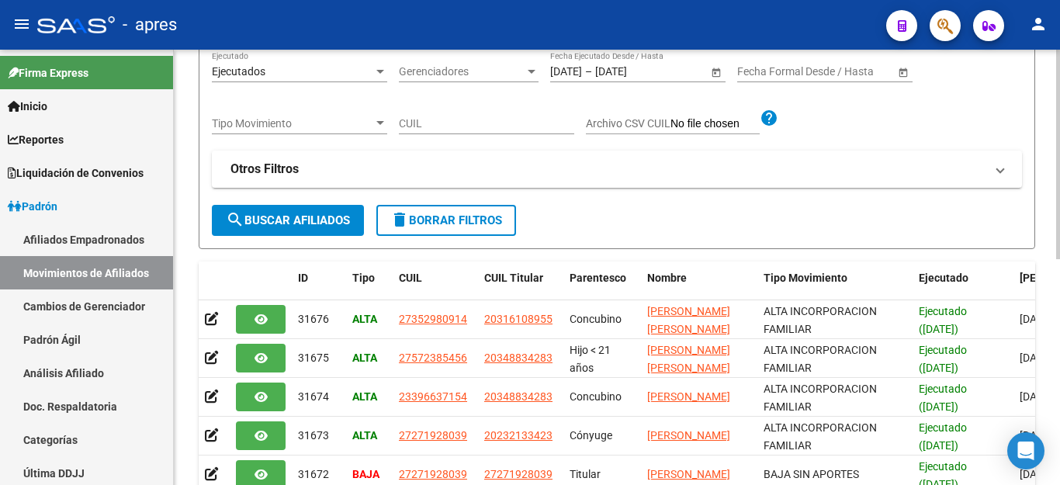
click at [434, 215] on span "delete Borrar Filtros" at bounding box center [446, 220] width 112 height 14
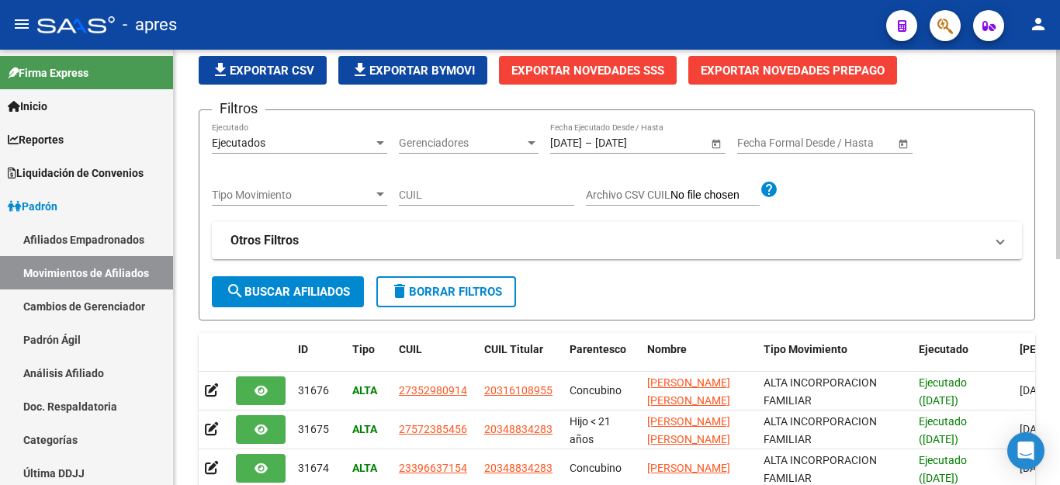
scroll to position [3, 0]
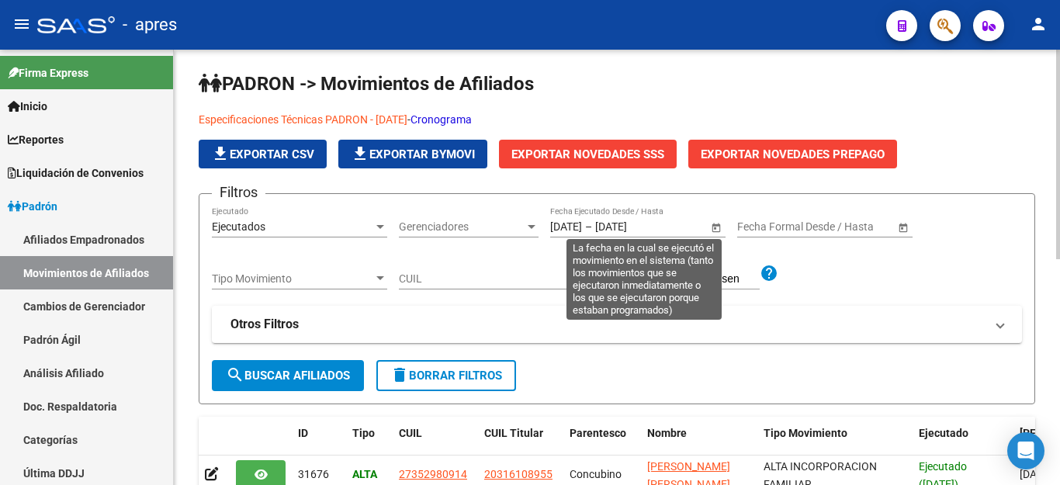
click at [712, 222] on span "Open calendar" at bounding box center [716, 227] width 37 height 37
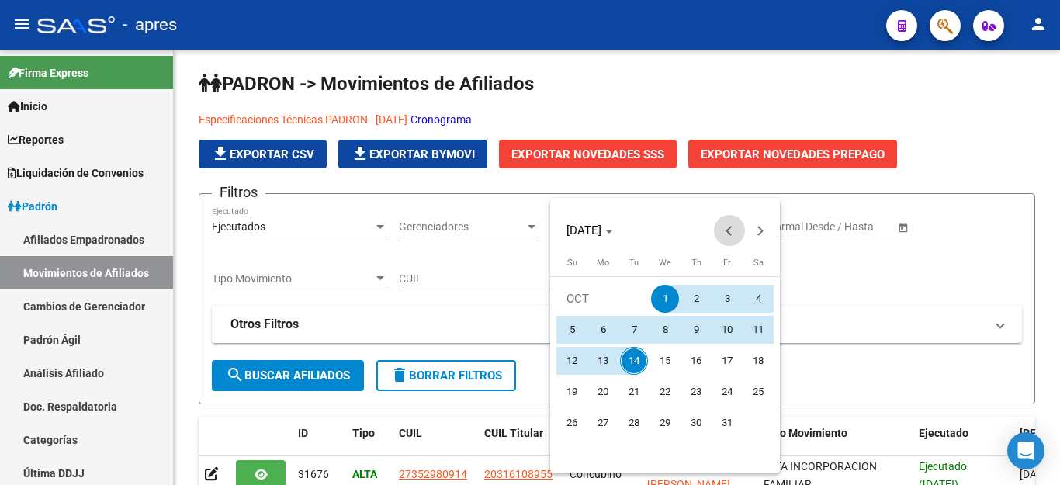
click at [726, 224] on span "Previous month" at bounding box center [729, 230] width 31 height 31
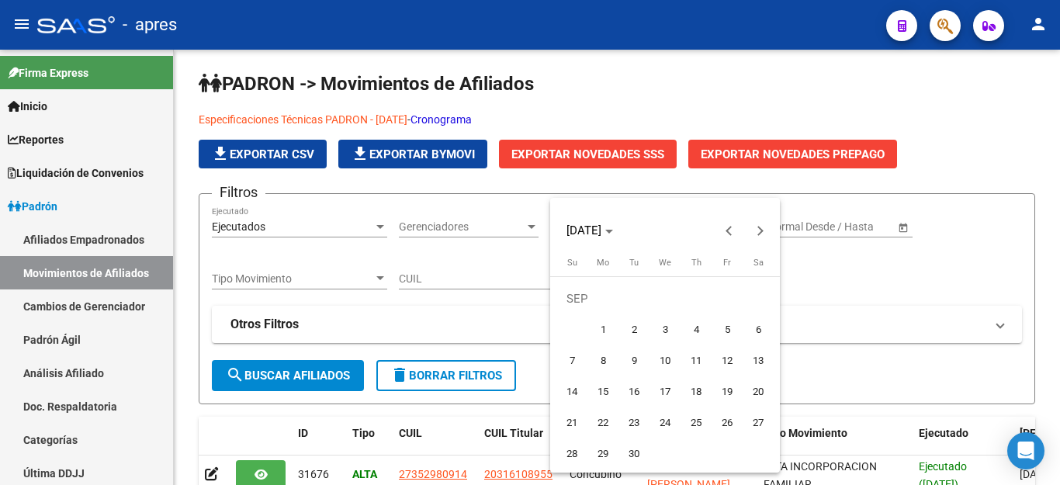
click at [593, 319] on span "1" at bounding box center [603, 330] width 28 height 28
type input "[DATE]"
click at [759, 224] on span "Next month" at bounding box center [760, 230] width 31 height 31
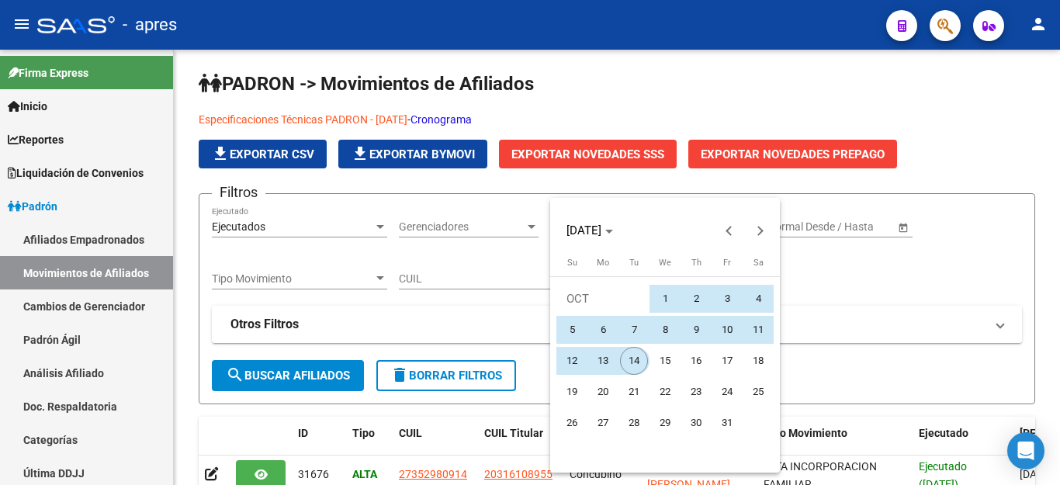
click at [627, 366] on span "14" at bounding box center [634, 361] width 28 height 28
type input "[DATE]"
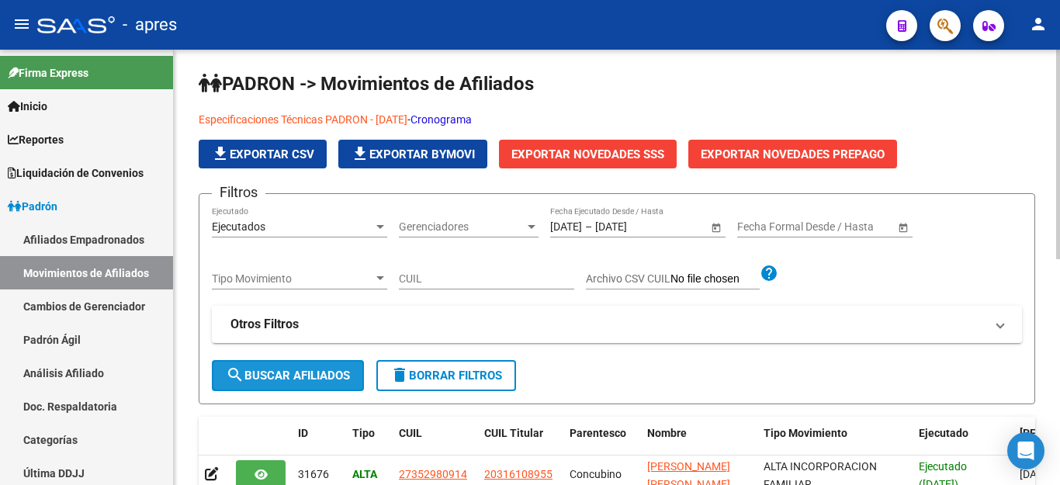
click at [308, 380] on span "search Buscar Afiliados" at bounding box center [288, 376] width 124 height 14
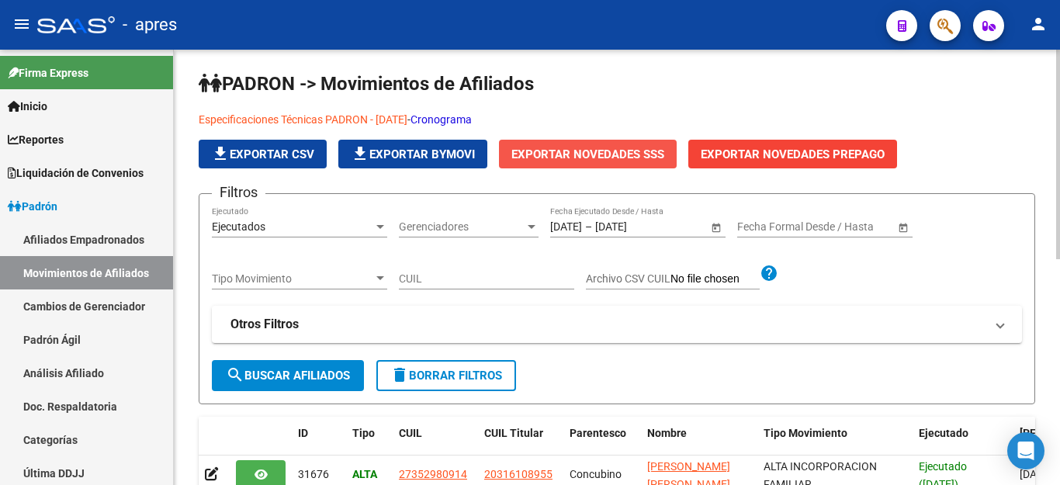
click at [555, 160] on span "Exportar Novedades SSS" at bounding box center [587, 154] width 153 height 14
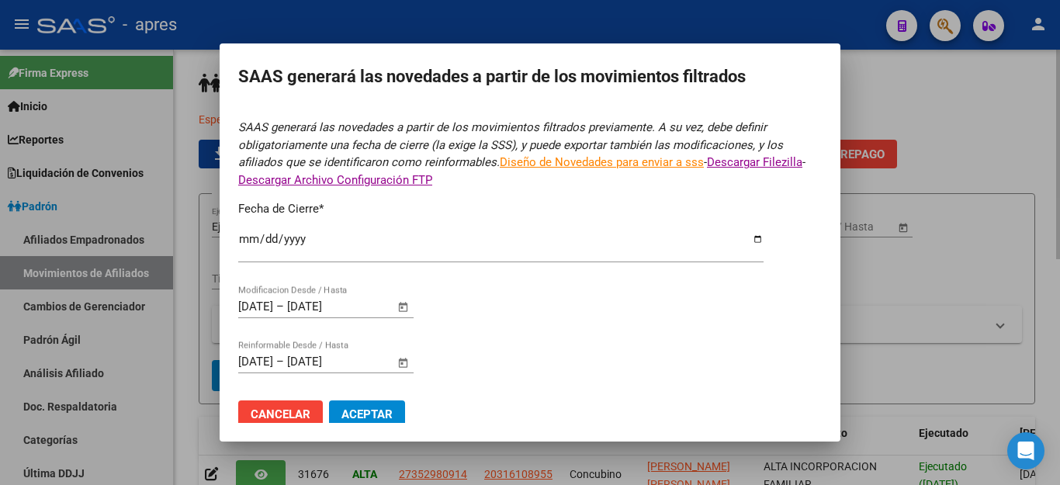
type input "[DATE]"
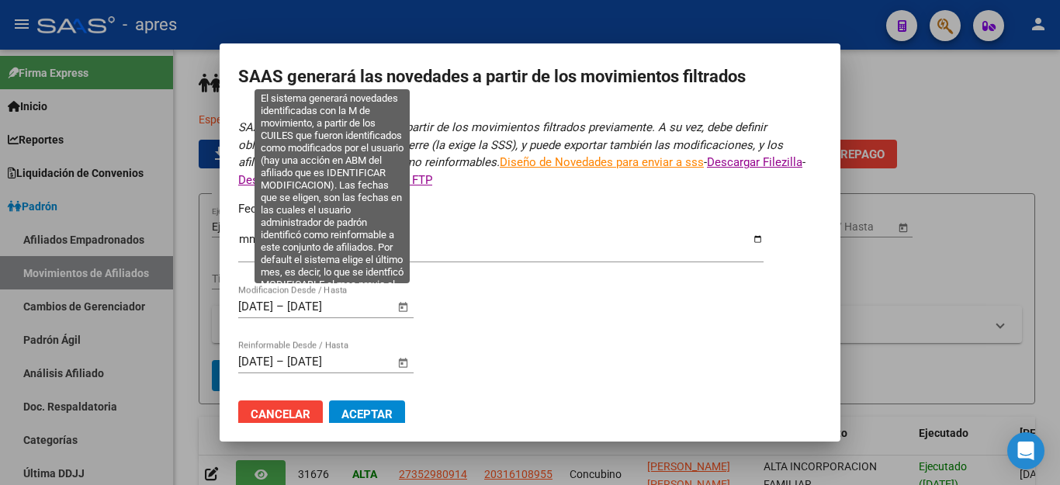
click at [394, 300] on span "Open calendar" at bounding box center [403, 307] width 37 height 37
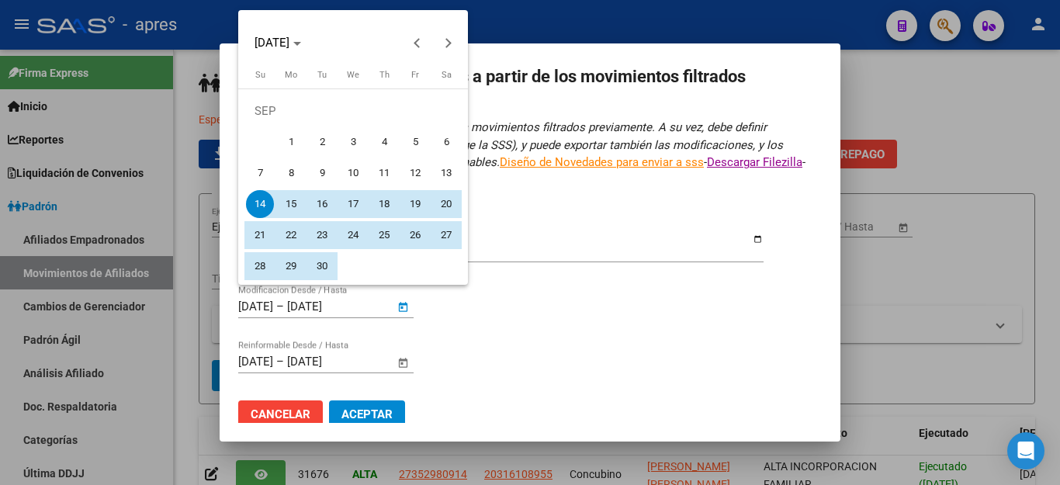
click at [291, 137] on span "1" at bounding box center [291, 142] width 28 height 28
type input "[DATE]"
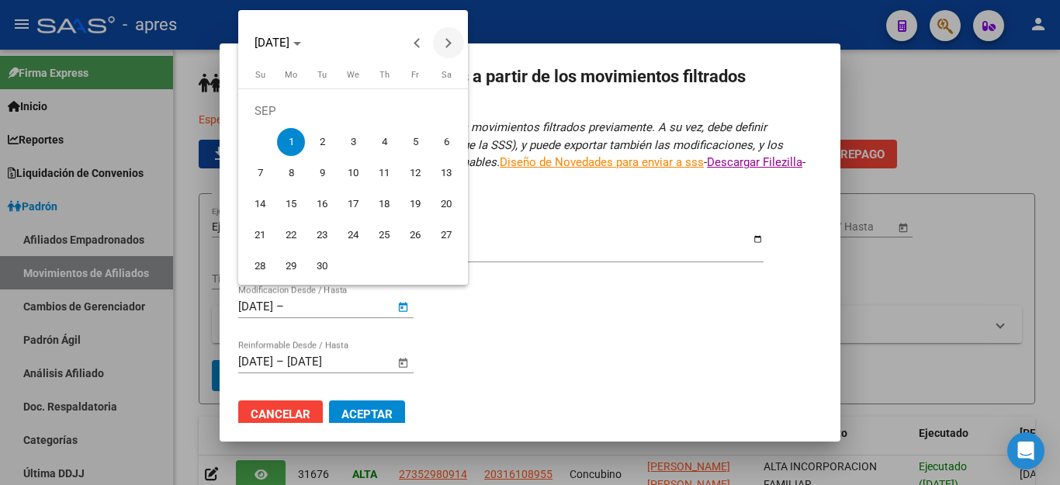
click at [452, 42] on span "Next month" at bounding box center [448, 42] width 31 height 31
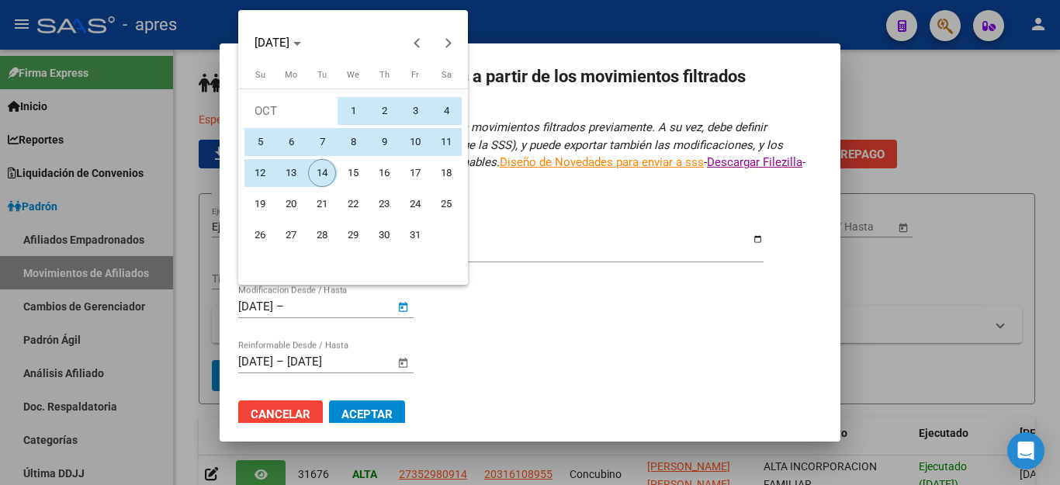
click at [324, 178] on span "14" at bounding box center [322, 173] width 28 height 28
type input "[DATE]"
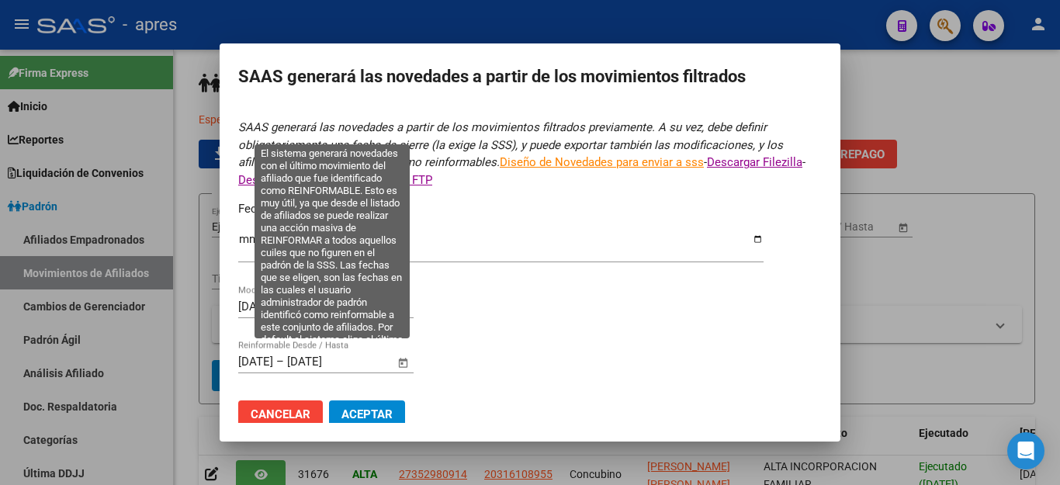
click at [399, 350] on span "Open calendar" at bounding box center [403, 362] width 37 height 37
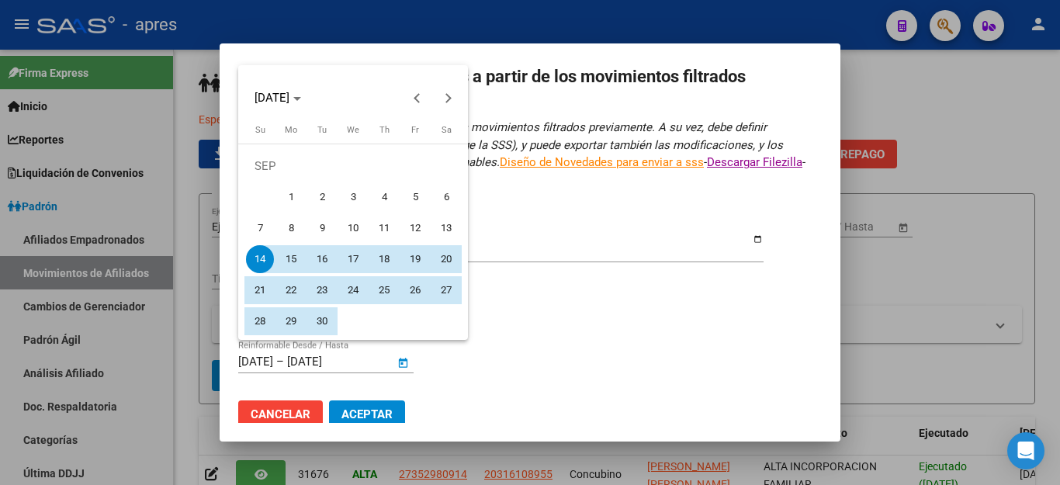
click at [291, 197] on span "1" at bounding box center [291, 197] width 28 height 28
type input "[DATE]"
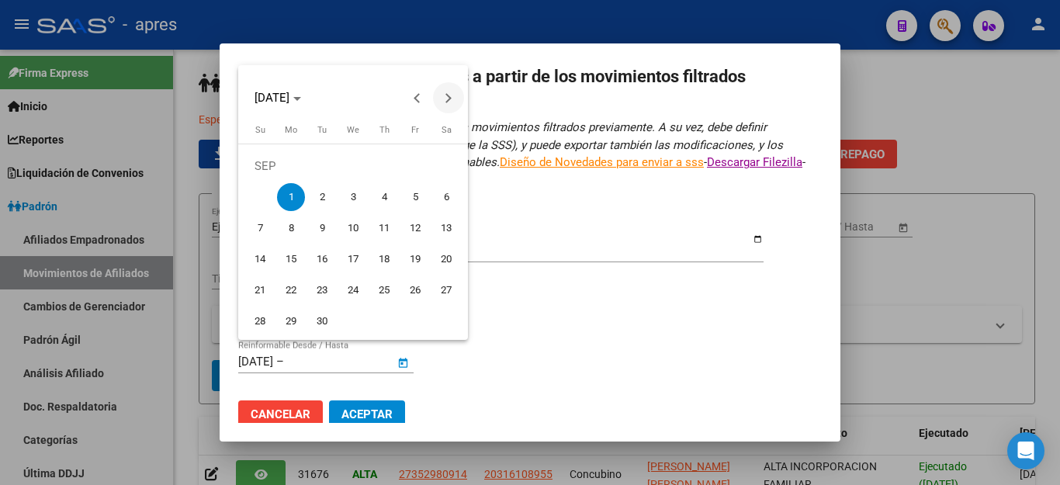
click at [449, 96] on button "Next month" at bounding box center [448, 97] width 31 height 31
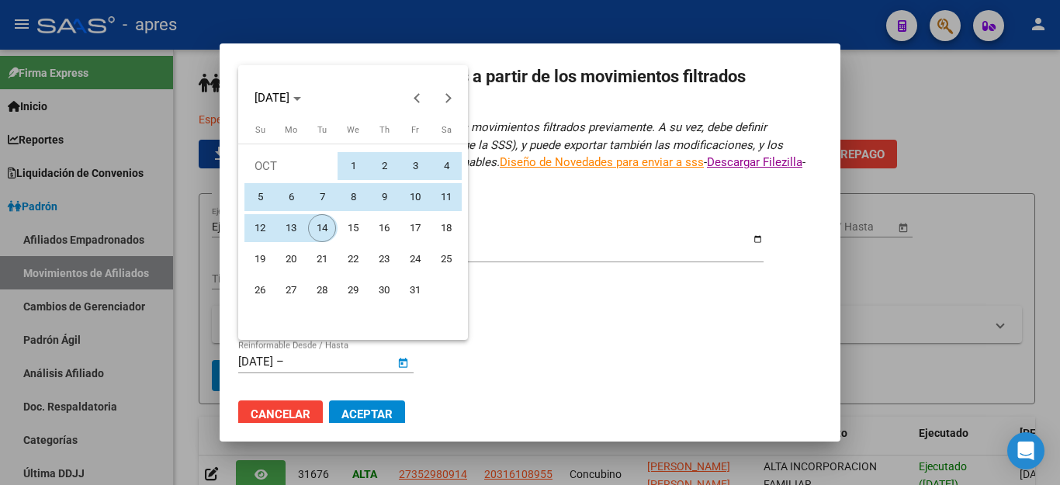
click at [316, 227] on span "14" at bounding box center [322, 228] width 28 height 28
type input "[DATE]"
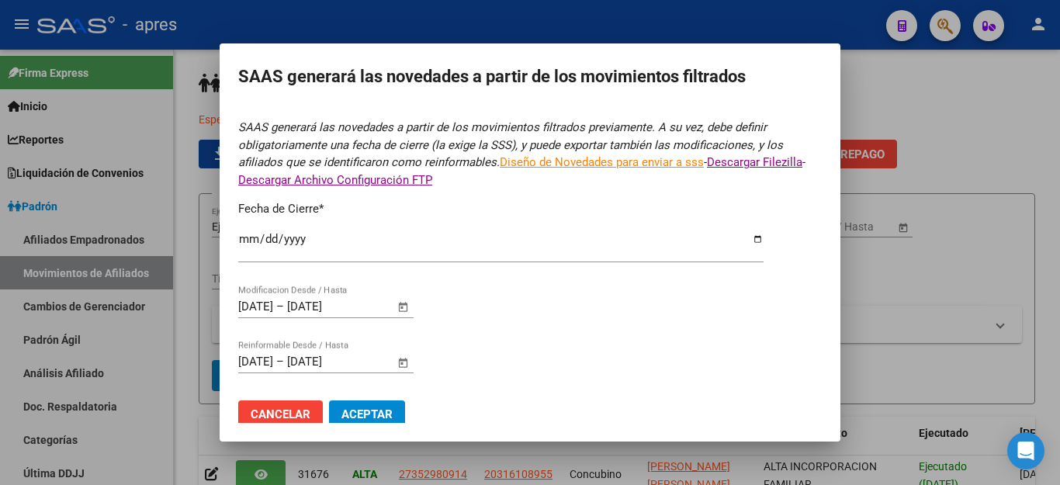
scroll to position [8, 0]
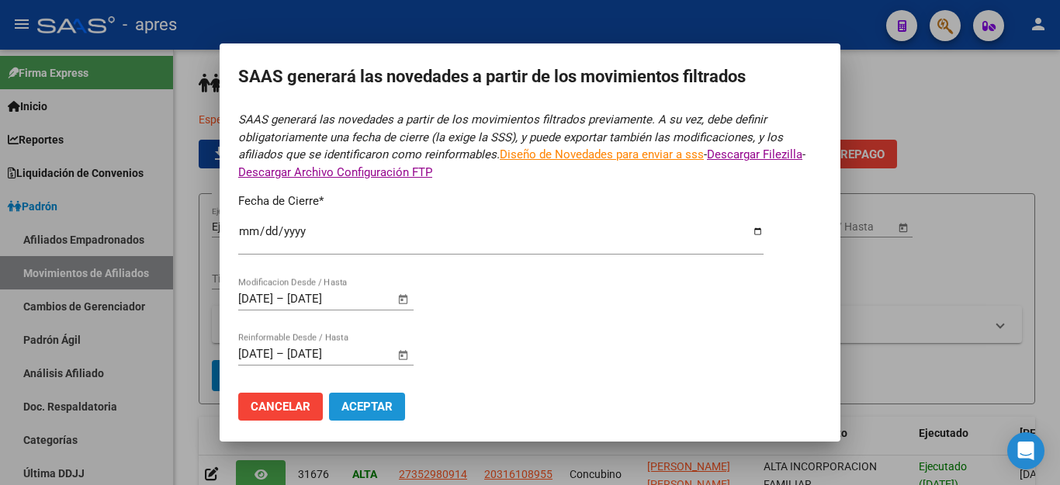
click at [378, 400] on span "Aceptar" at bounding box center [366, 407] width 51 height 14
